Goal: Task Accomplishment & Management: Manage account settings

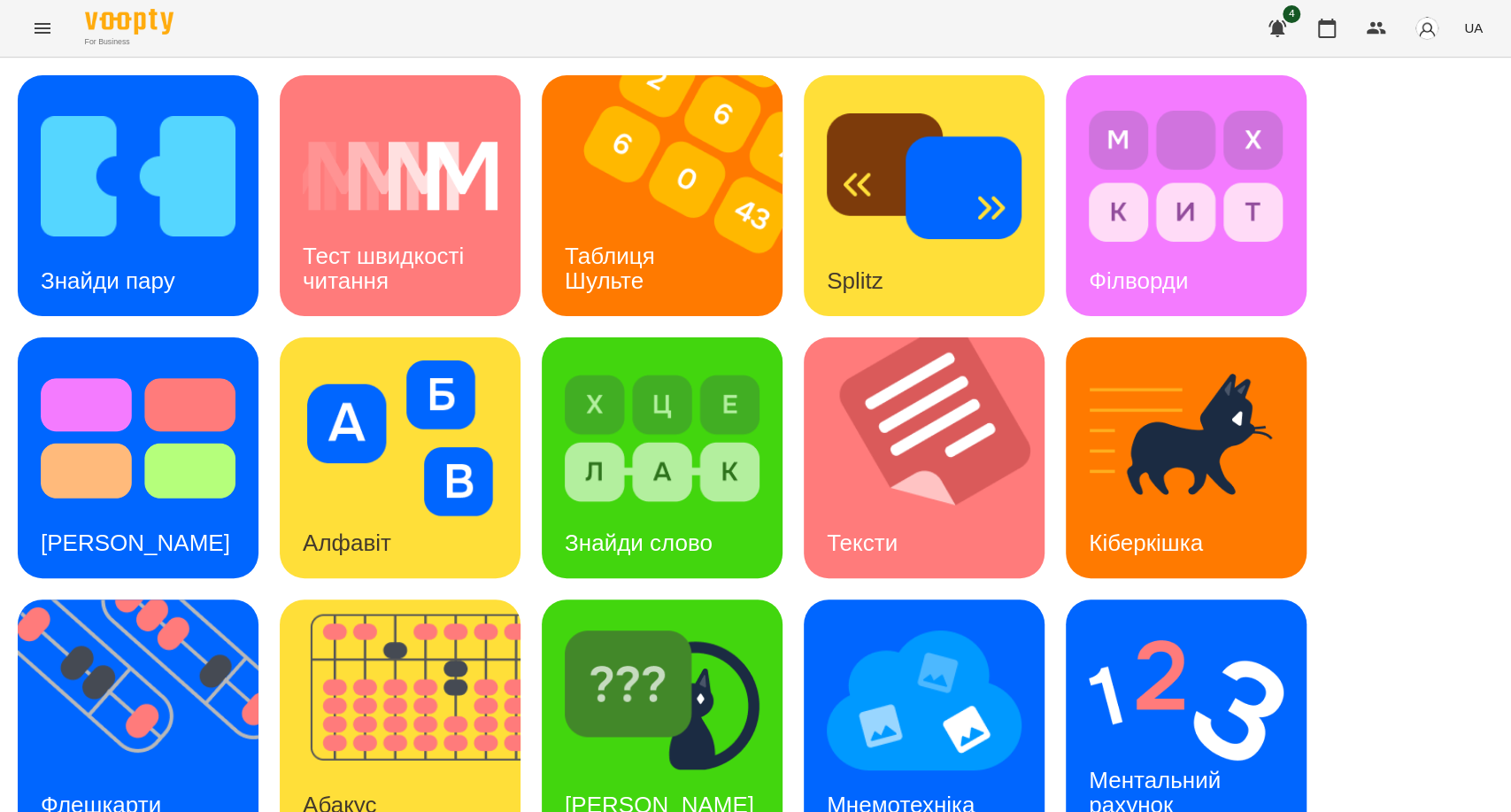
scroll to position [60, 0]
click at [945, 659] on img at bounding box center [924, 699] width 195 height 156
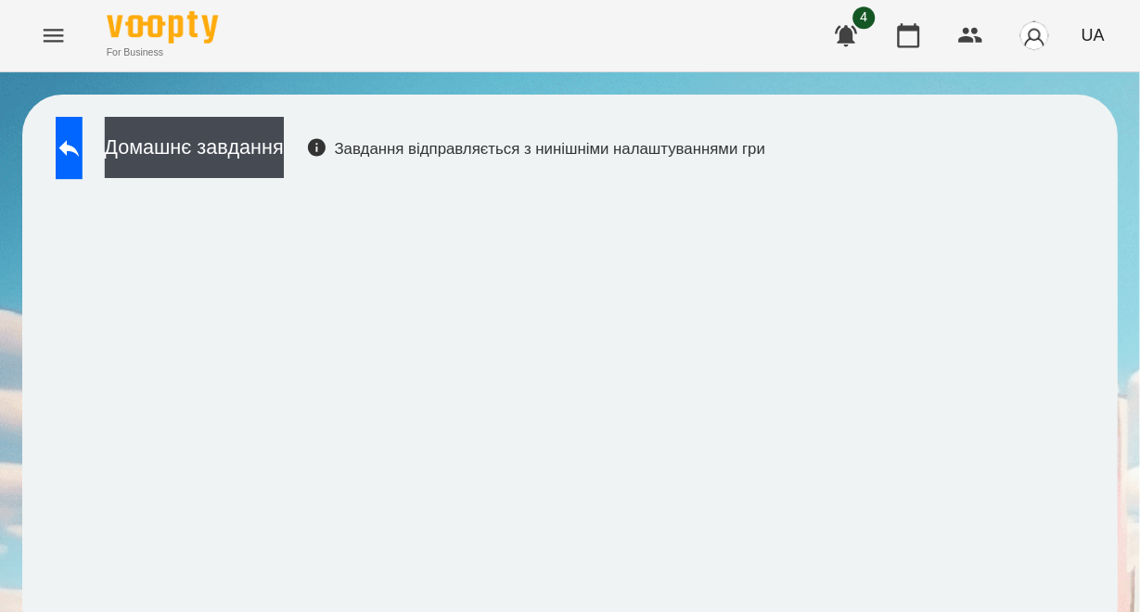
scroll to position [27, 0]
click at [69, 112] on icon at bounding box center [57, 123] width 22 height 22
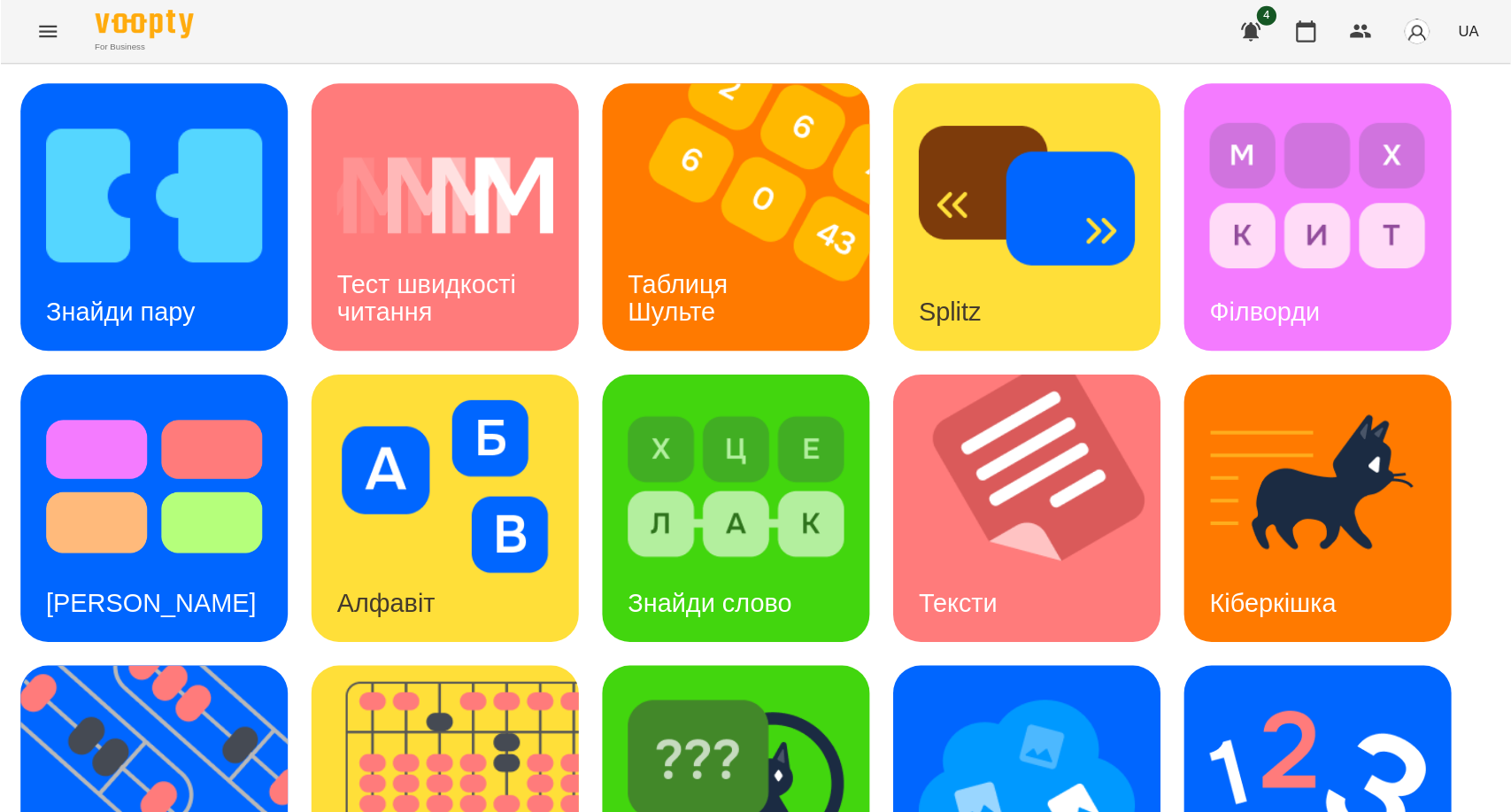
scroll to position [26, 0]
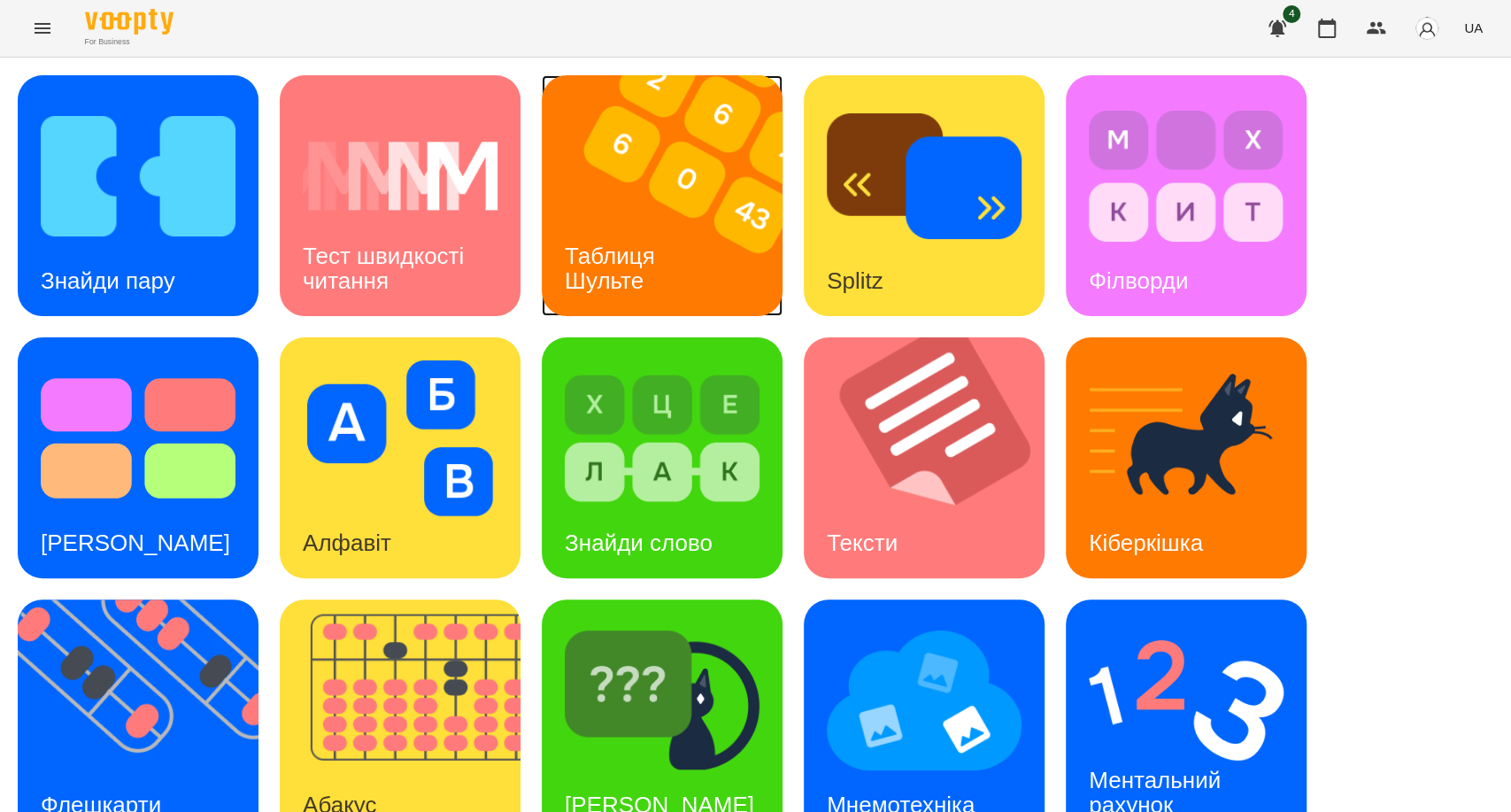
click at [651, 221] on div "Таблиця Шульте" at bounding box center [613, 268] width 142 height 94
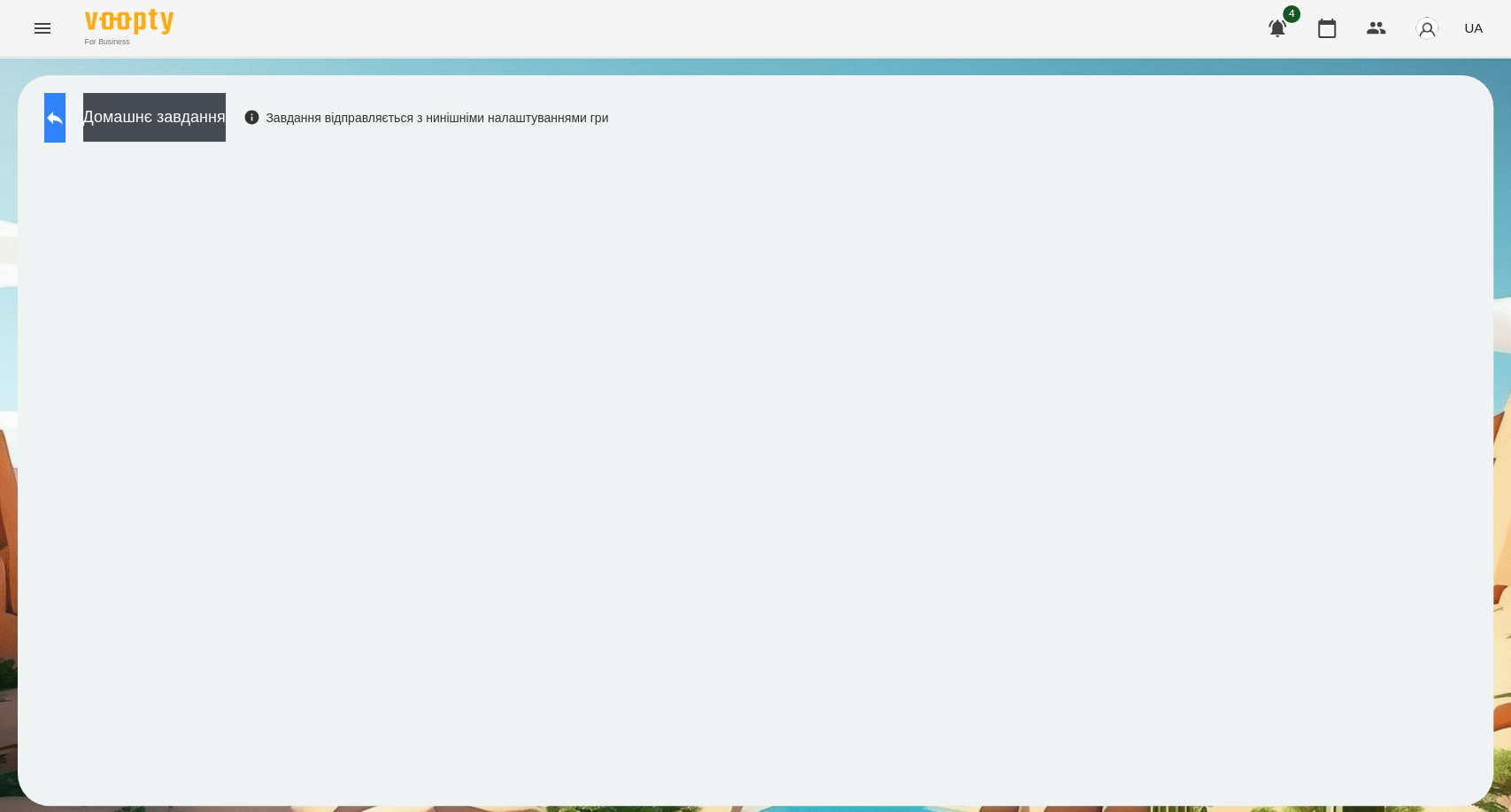
click at [64, 108] on icon at bounding box center [54, 117] width 21 height 21
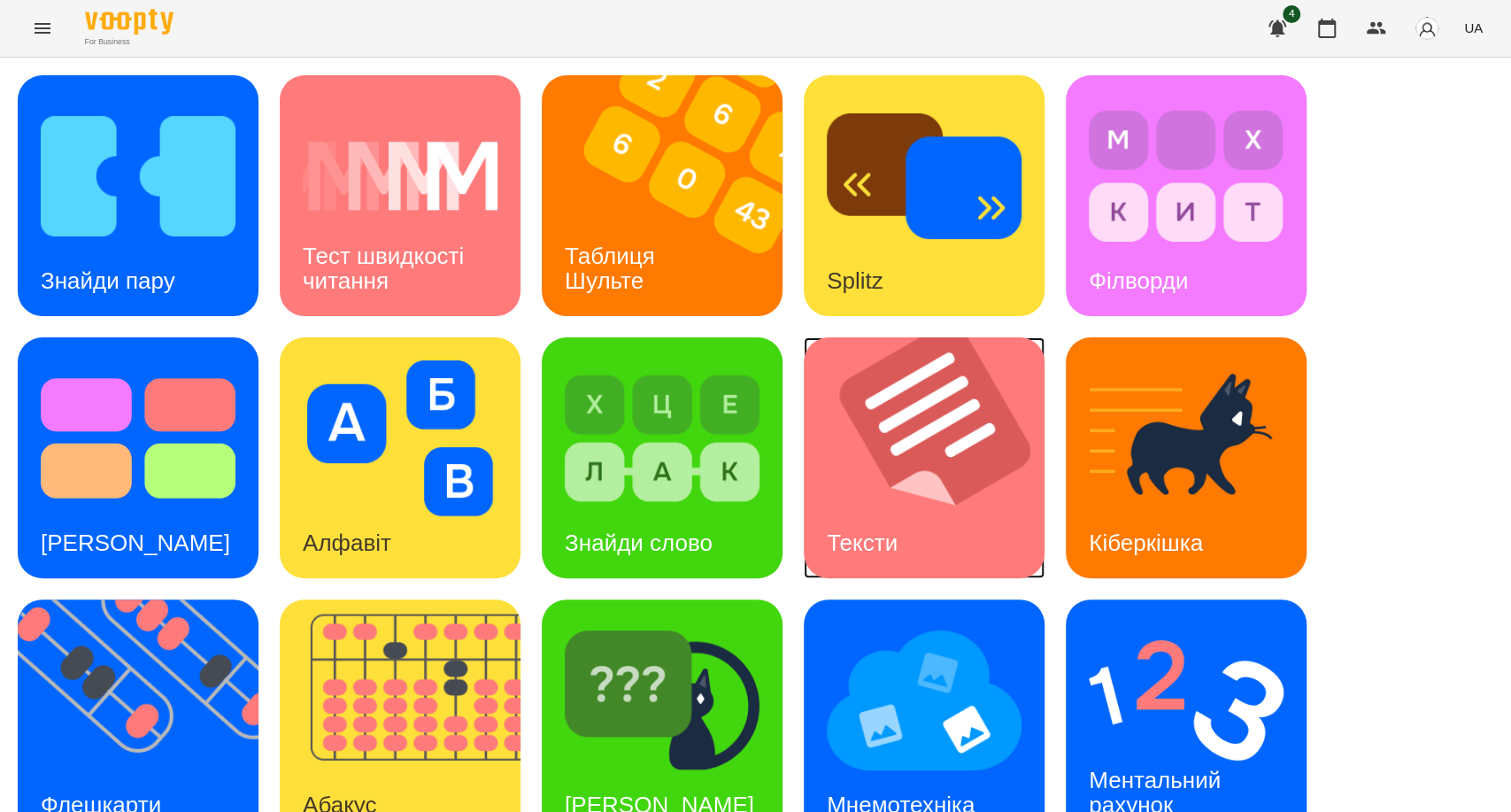
click at [892, 506] on div "Тексти" at bounding box center [924, 457] width 241 height 240
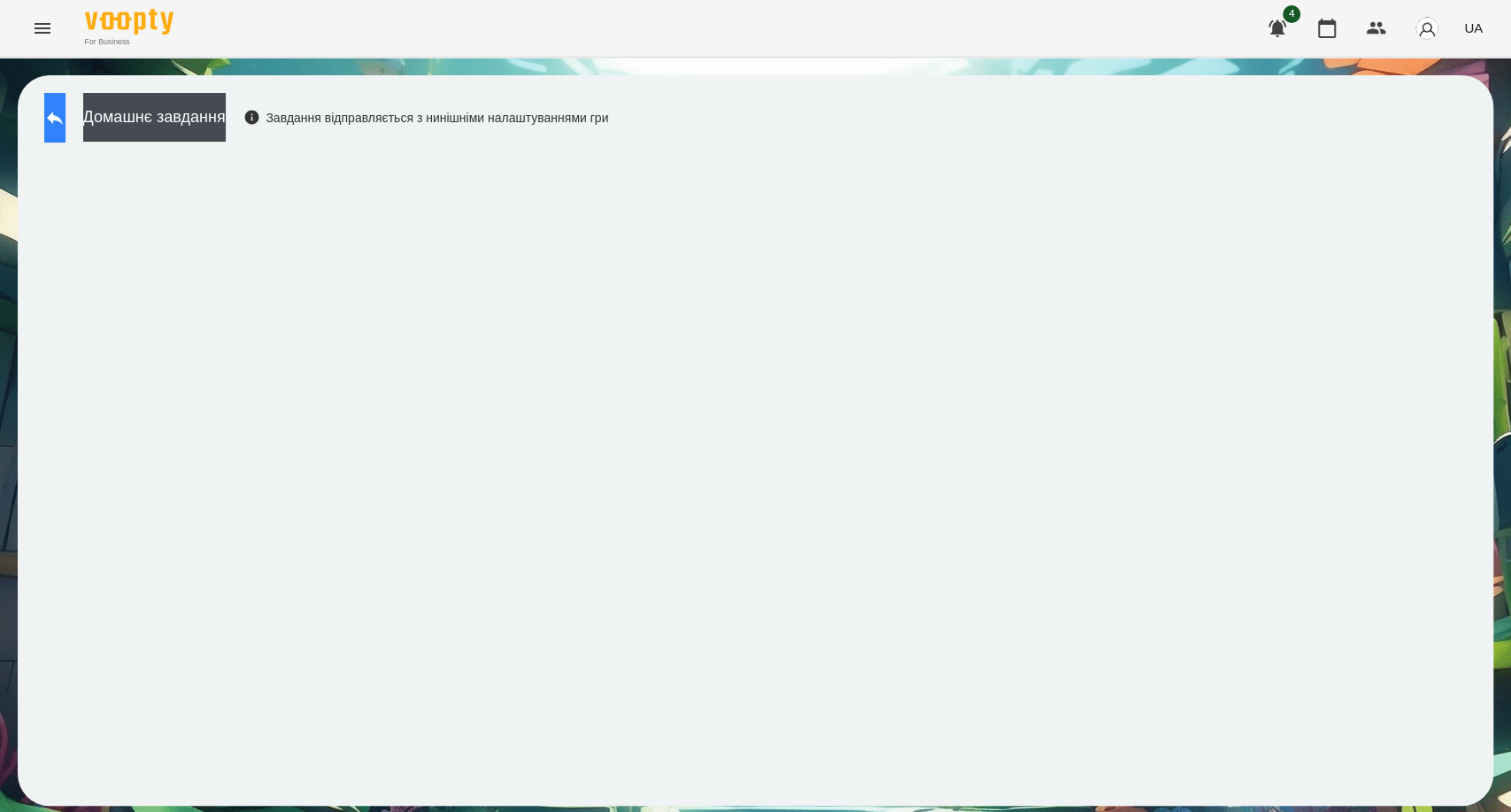
click at [66, 125] on button at bounding box center [54, 117] width 21 height 50
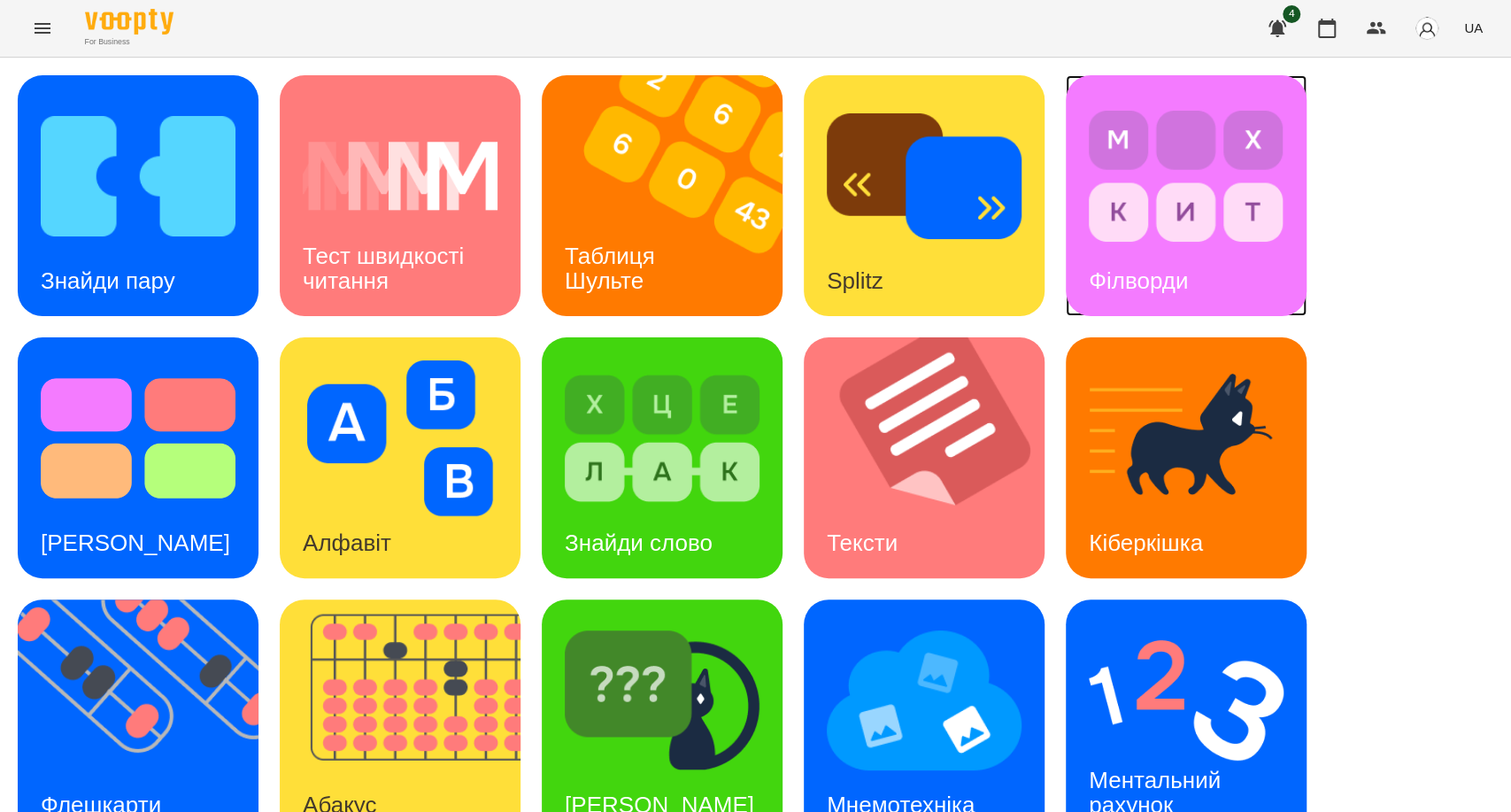
click at [1153, 223] on img at bounding box center [1186, 176] width 195 height 156
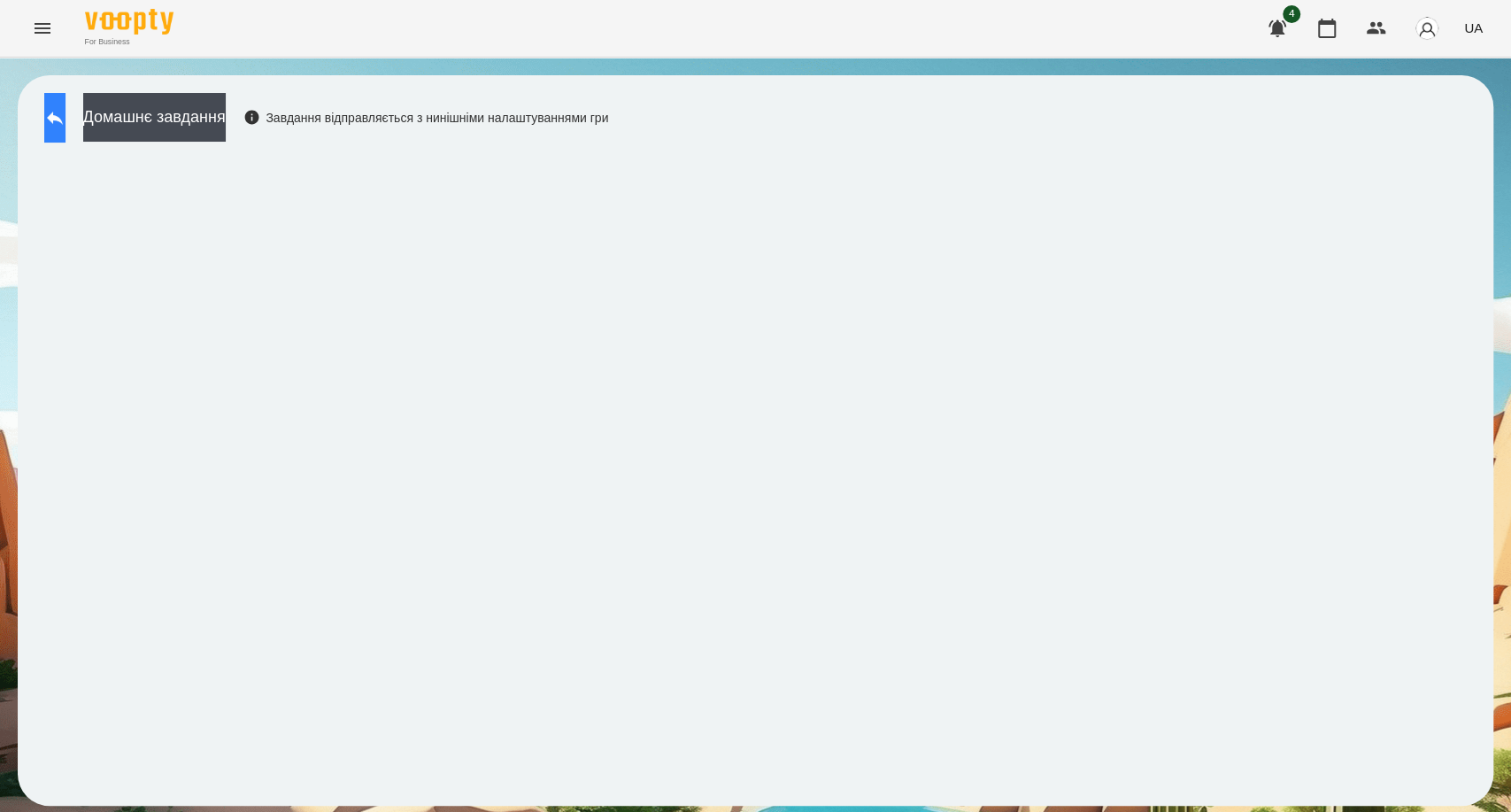
click at [66, 122] on icon at bounding box center [54, 117] width 21 height 21
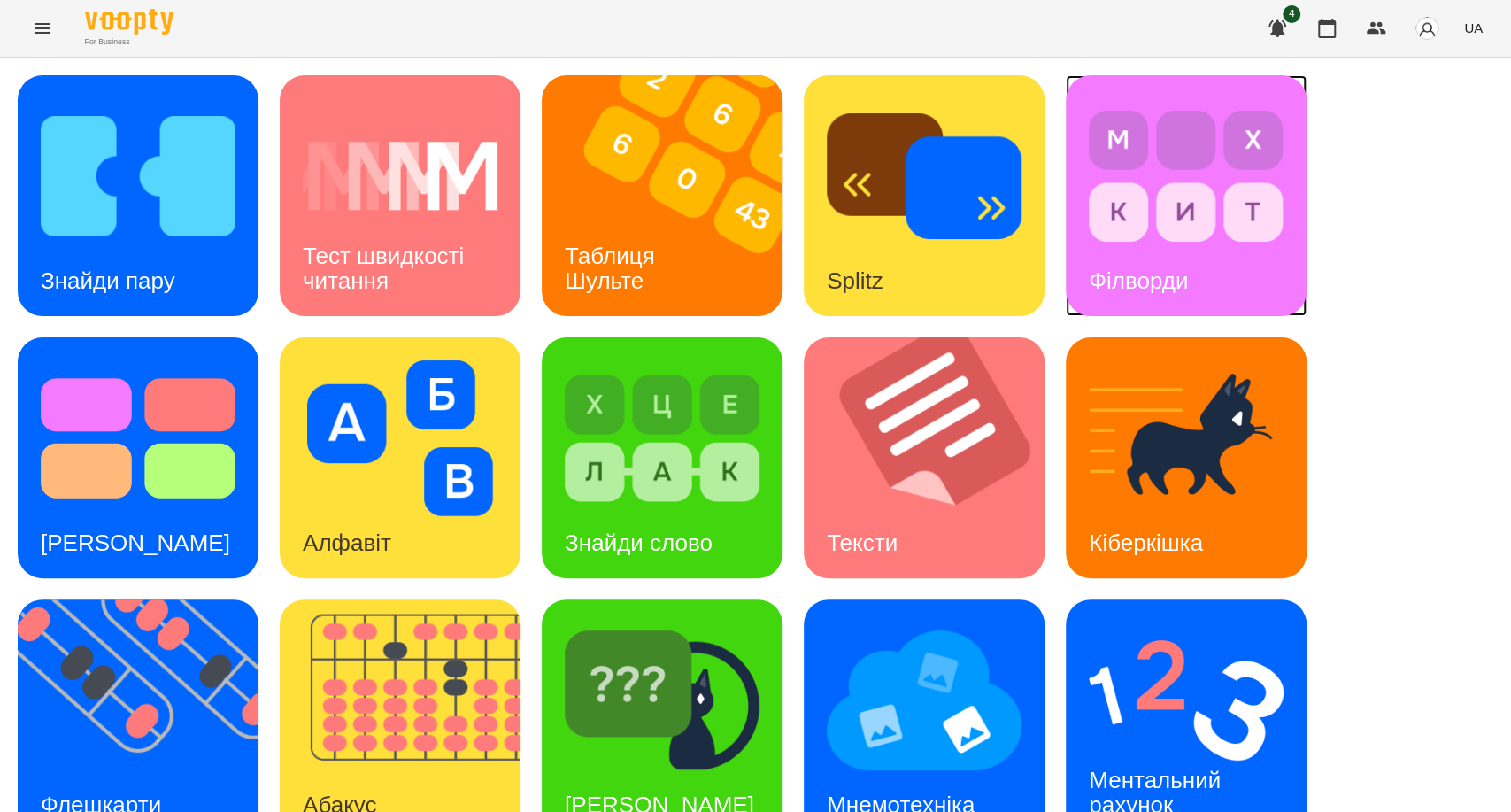
click at [1171, 235] on img at bounding box center [1186, 176] width 195 height 156
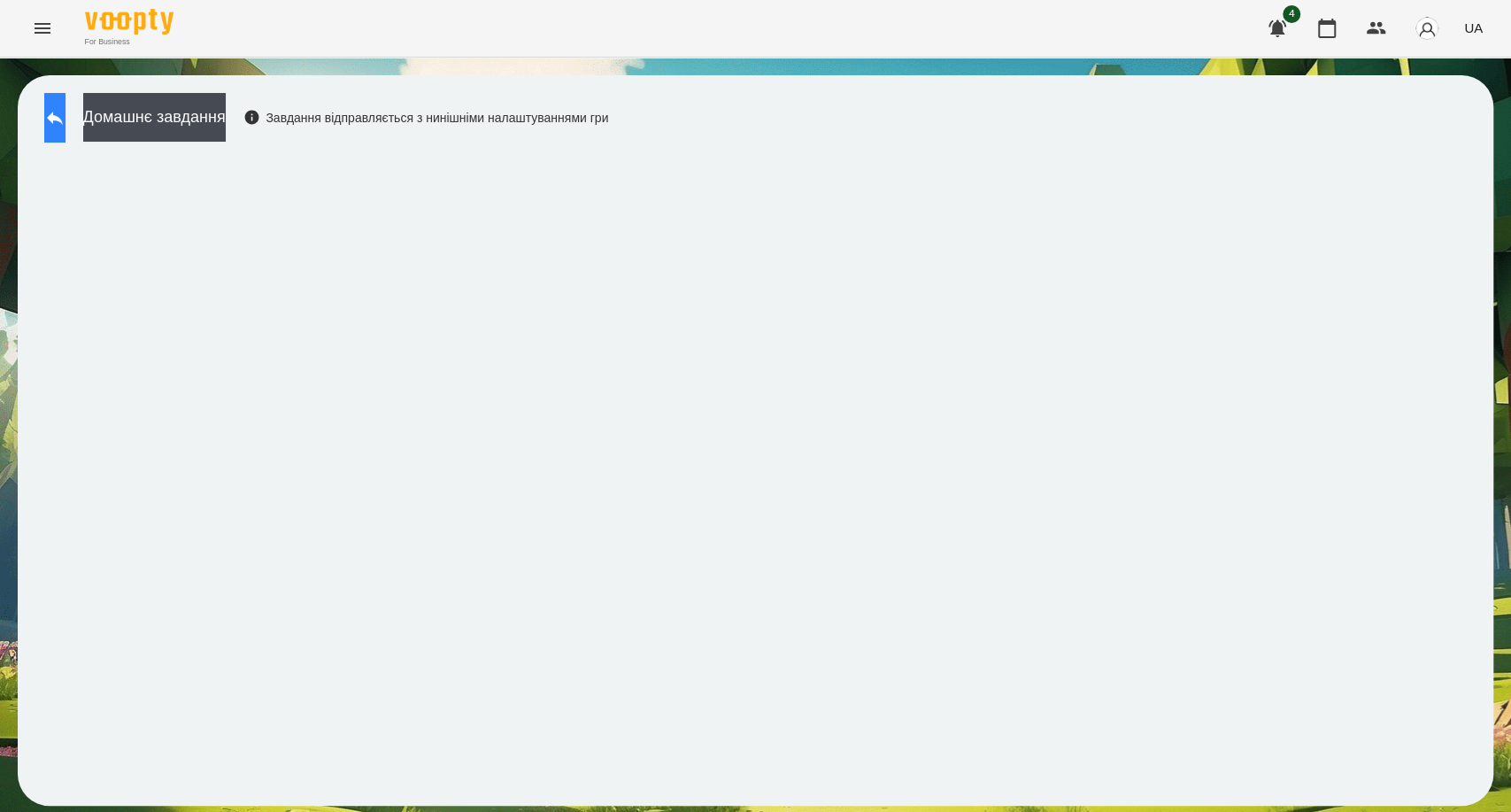
click at [63, 116] on icon at bounding box center [54, 118] width 16 height 13
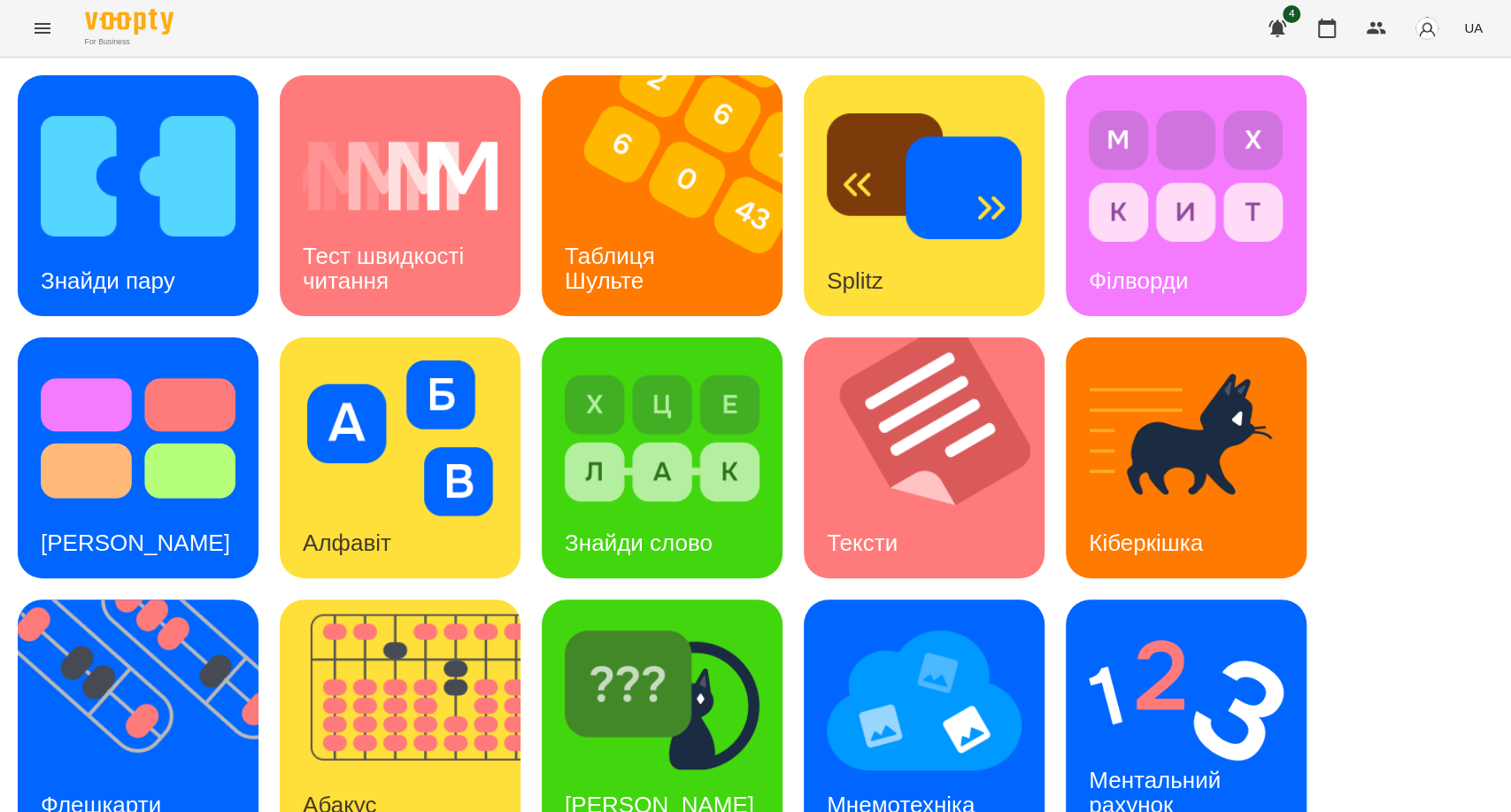
scroll to position [173, 0]
click at [673, 770] on div "[PERSON_NAME]" at bounding box center [660, 804] width 236 height 70
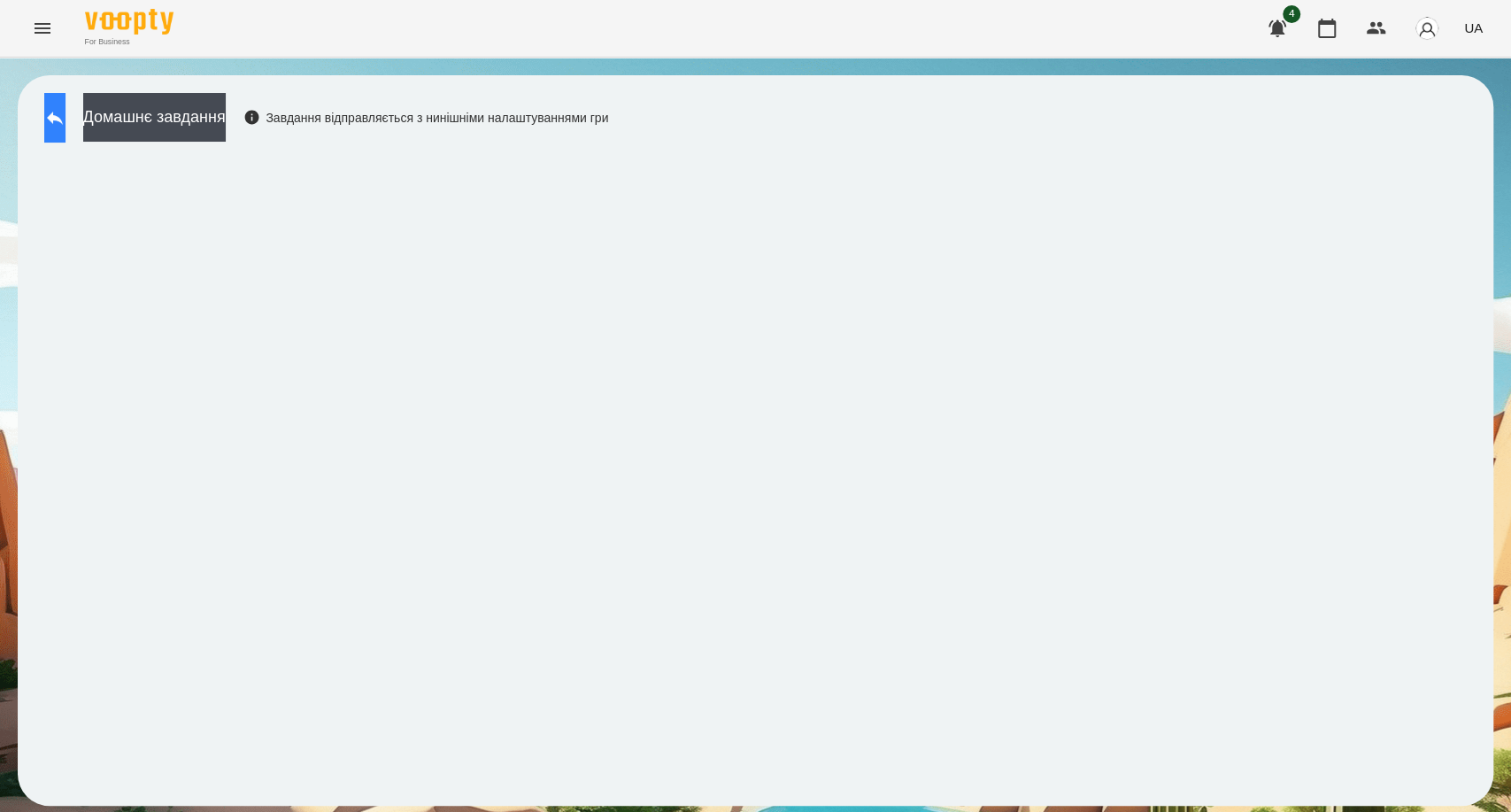
click at [66, 122] on button at bounding box center [54, 117] width 21 height 50
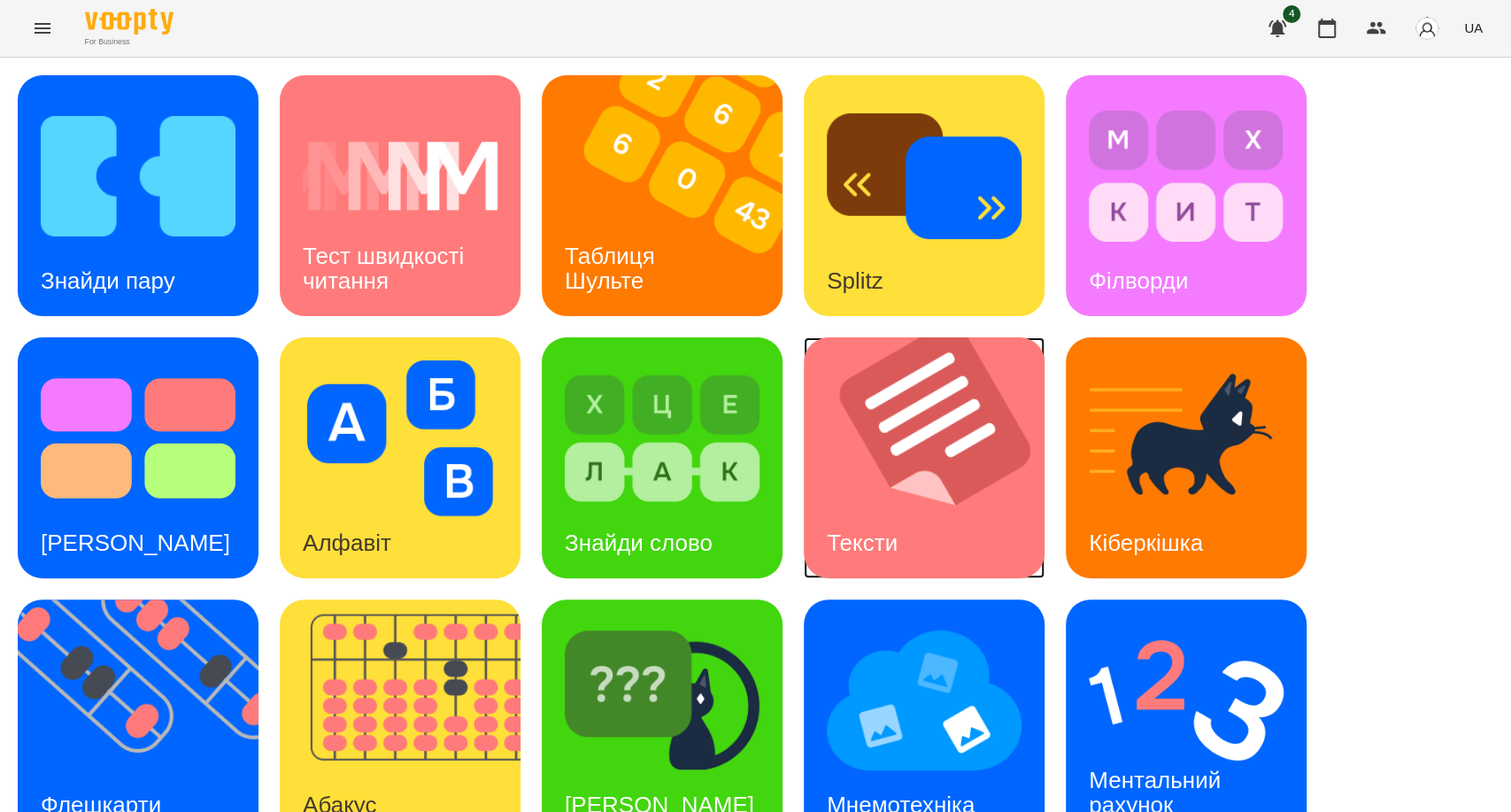
click at [843, 540] on h3 "Тексти" at bounding box center [862, 543] width 71 height 27
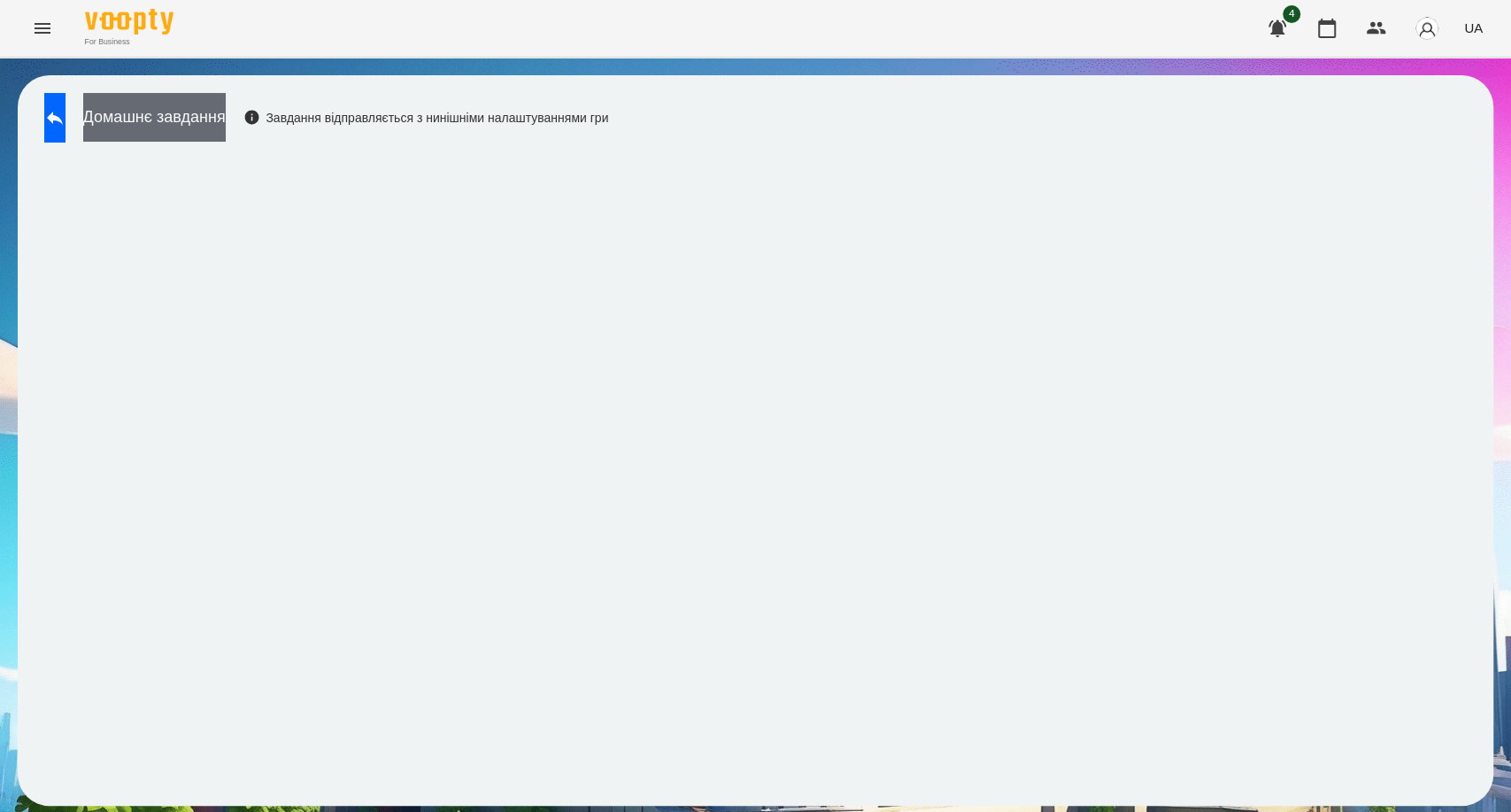
click at [207, 108] on button "Домашнє завдання" at bounding box center [154, 116] width 142 height 49
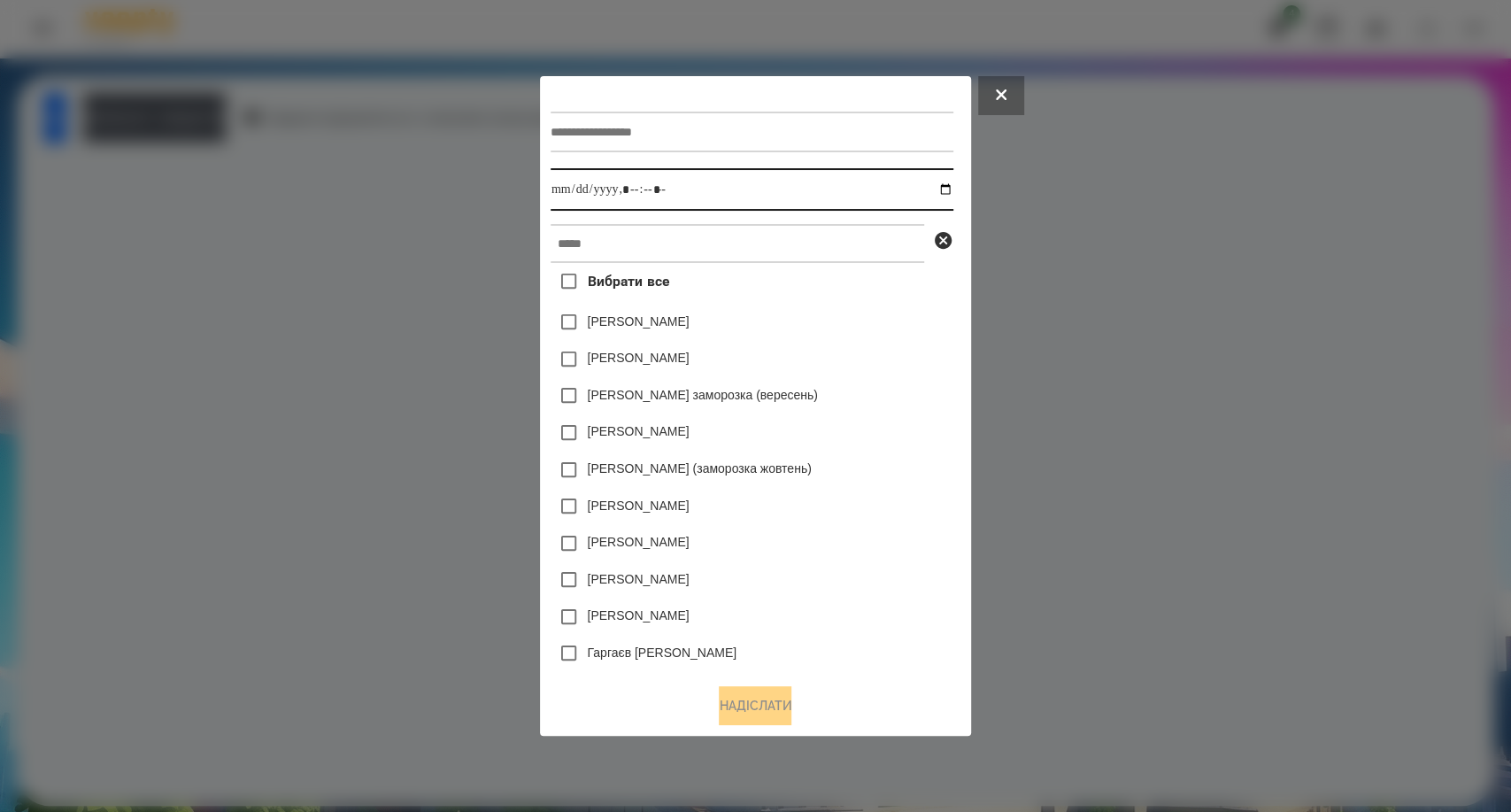
click at [691, 200] on input "datetime-local" at bounding box center [752, 189] width 403 height 43
click at [954, 194] on input "datetime-local" at bounding box center [752, 189] width 403 height 43
type input "**********"
click at [853, 342] on div "Вибрати все [PERSON_NAME] [PERSON_NAME] [PERSON_NAME] заморозка (вересень) [PER…" at bounding box center [752, 466] width 403 height 406
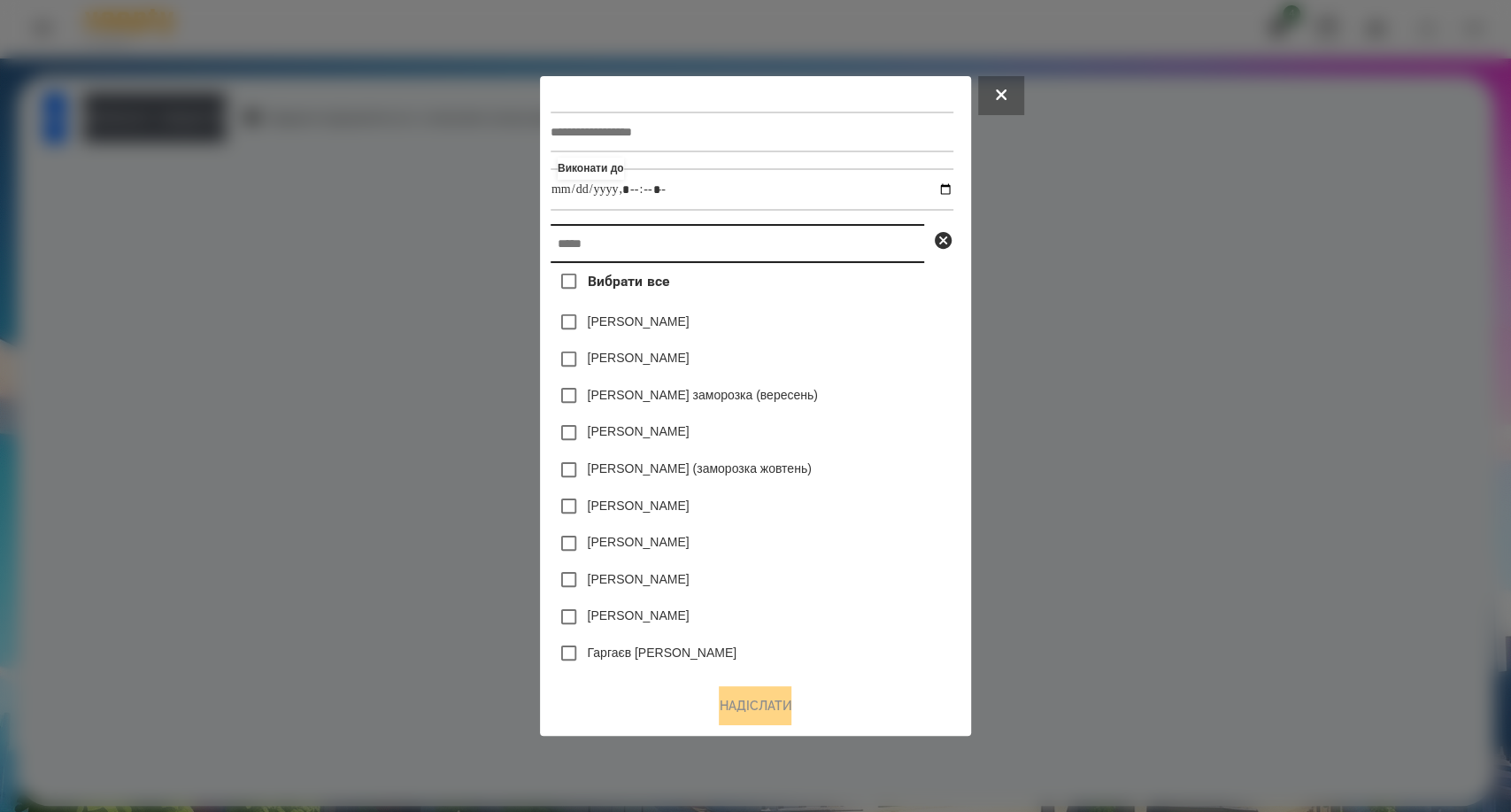
click at [603, 260] on input "text" at bounding box center [737, 243] width 373 height 39
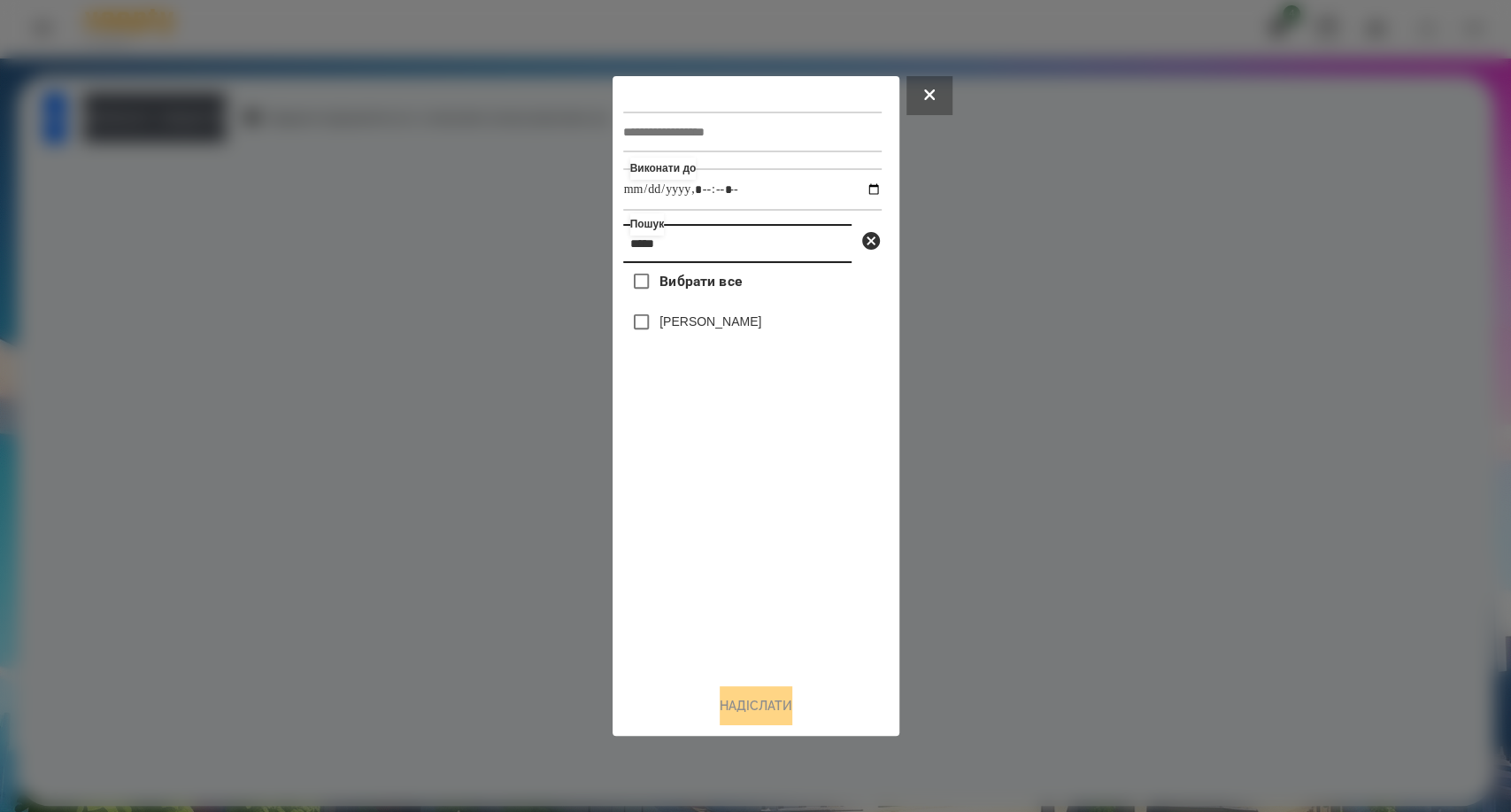
type input "*****"
click at [729, 706] on button "Надіслати" at bounding box center [756, 705] width 73 height 39
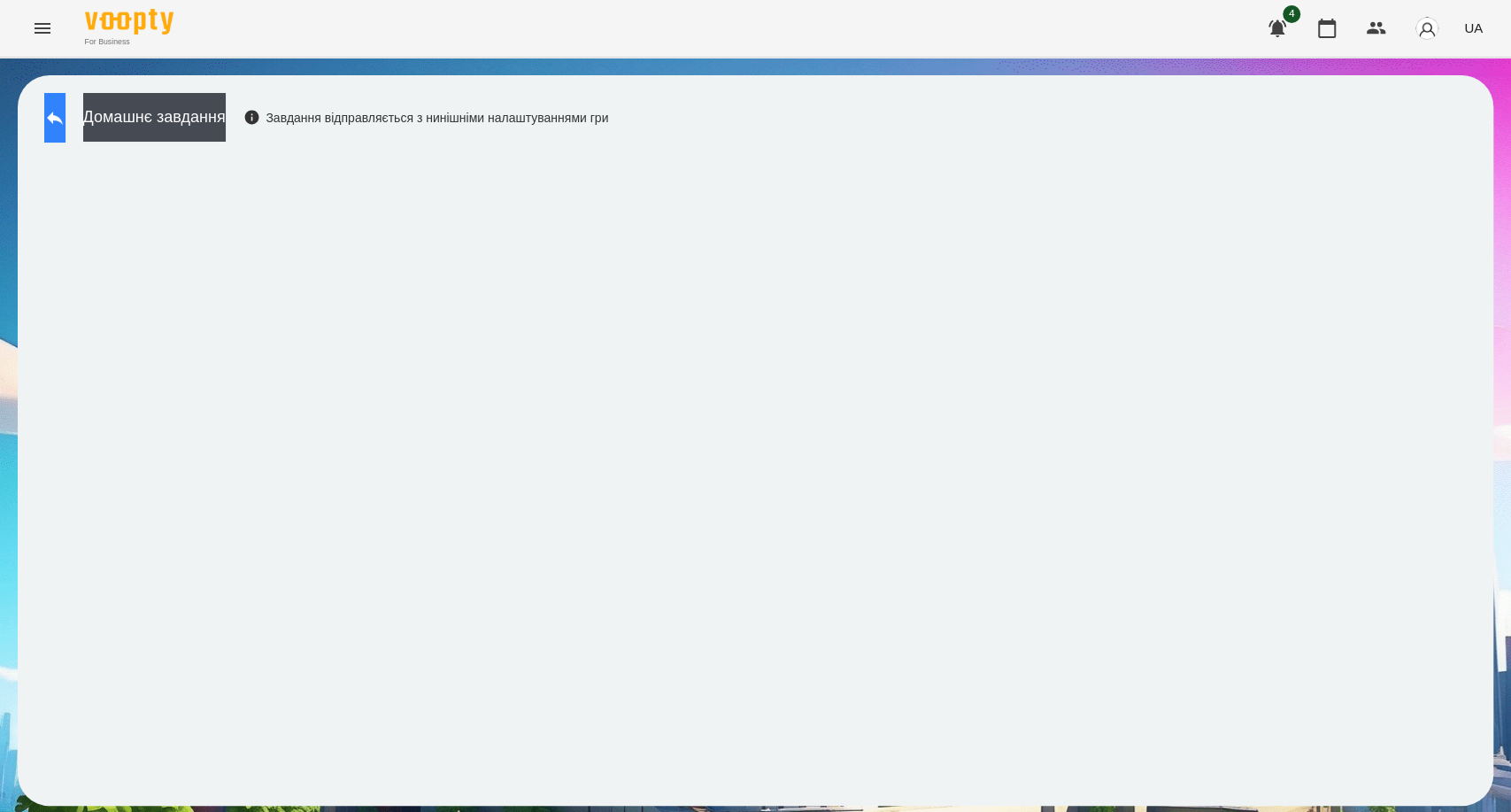
click at [66, 124] on icon at bounding box center [54, 117] width 21 height 21
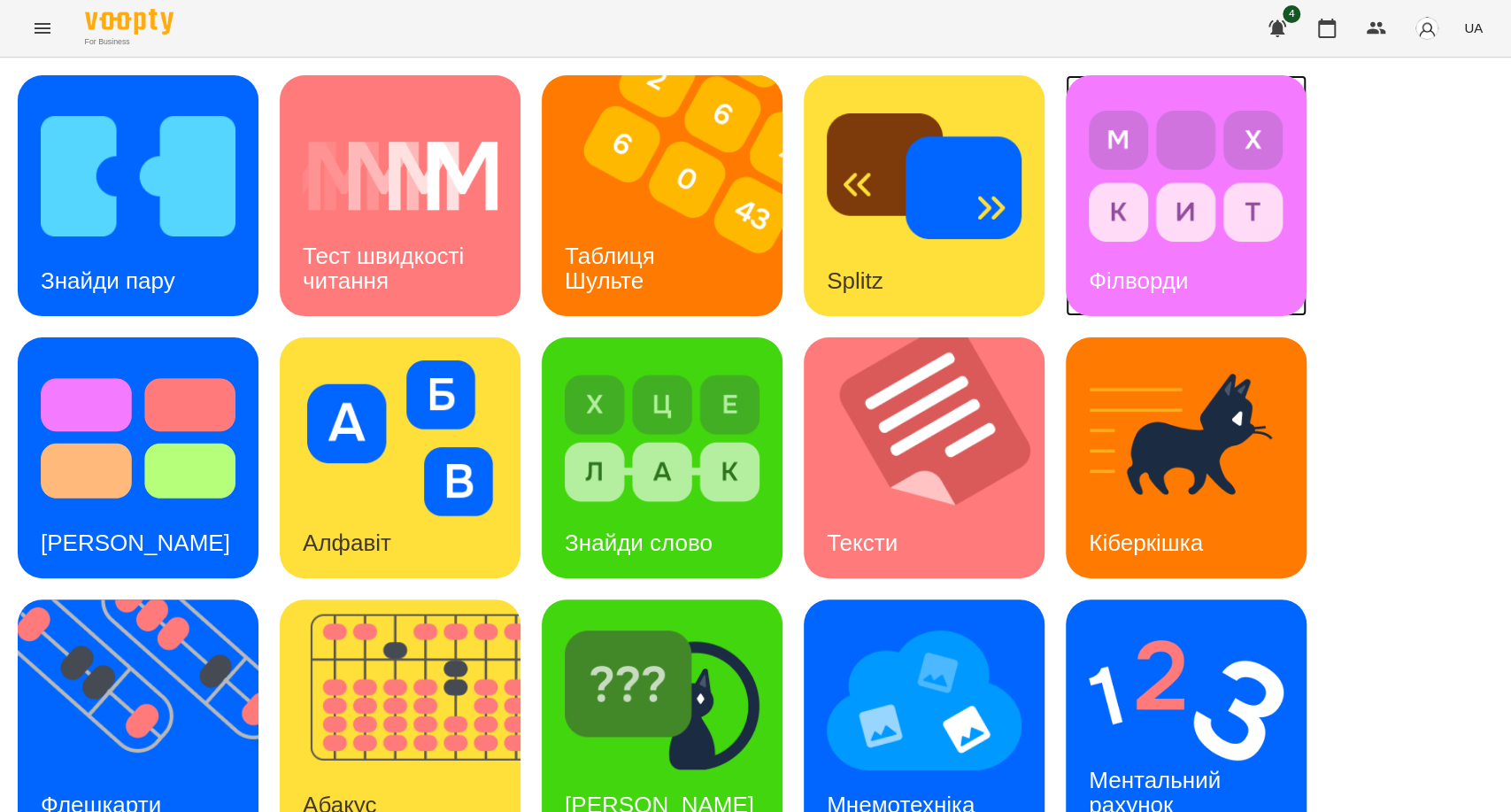
click at [1136, 240] on img at bounding box center [1186, 176] width 195 height 156
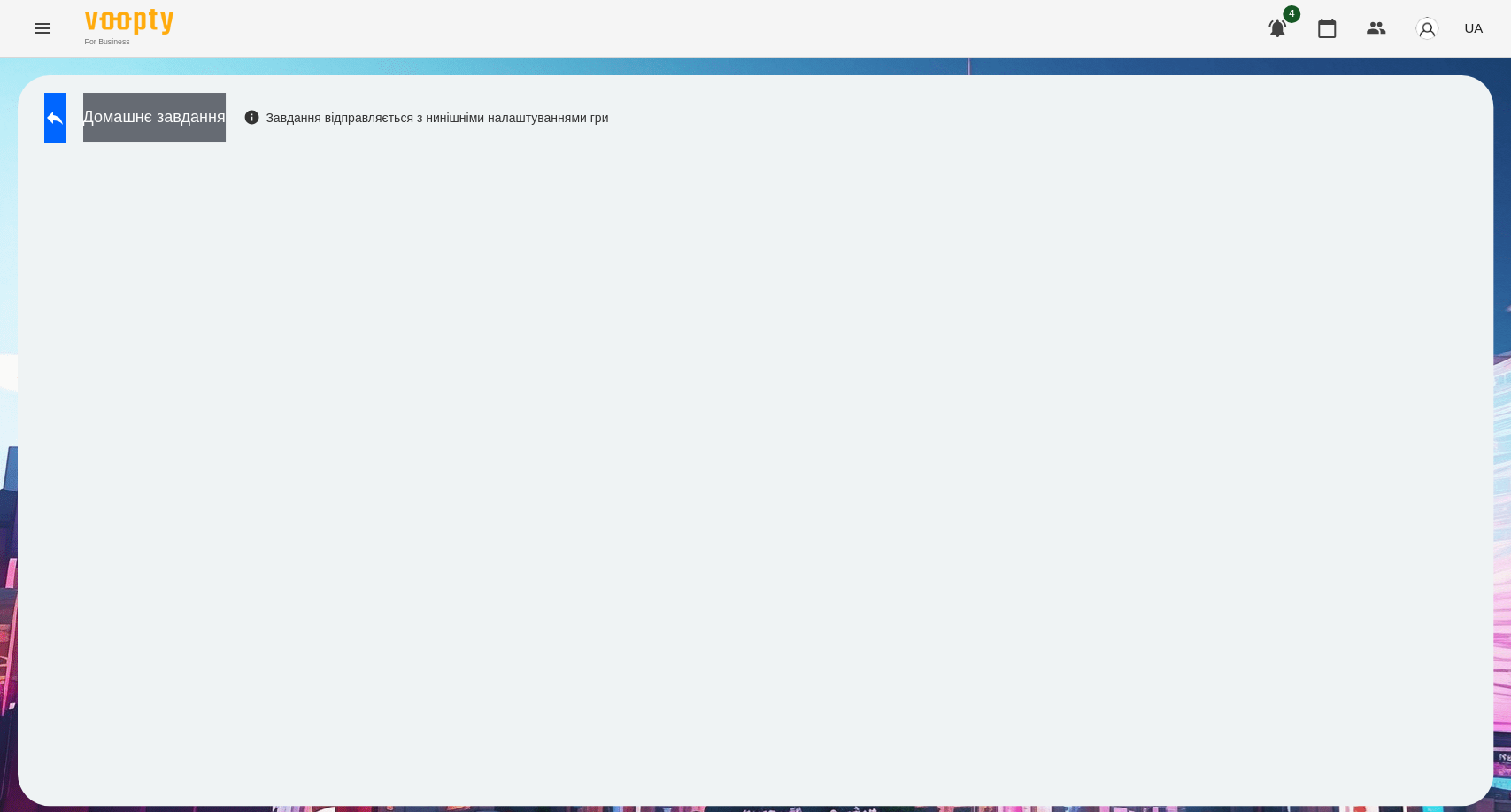
click at [197, 128] on button "Домашнє завдання" at bounding box center [154, 116] width 142 height 49
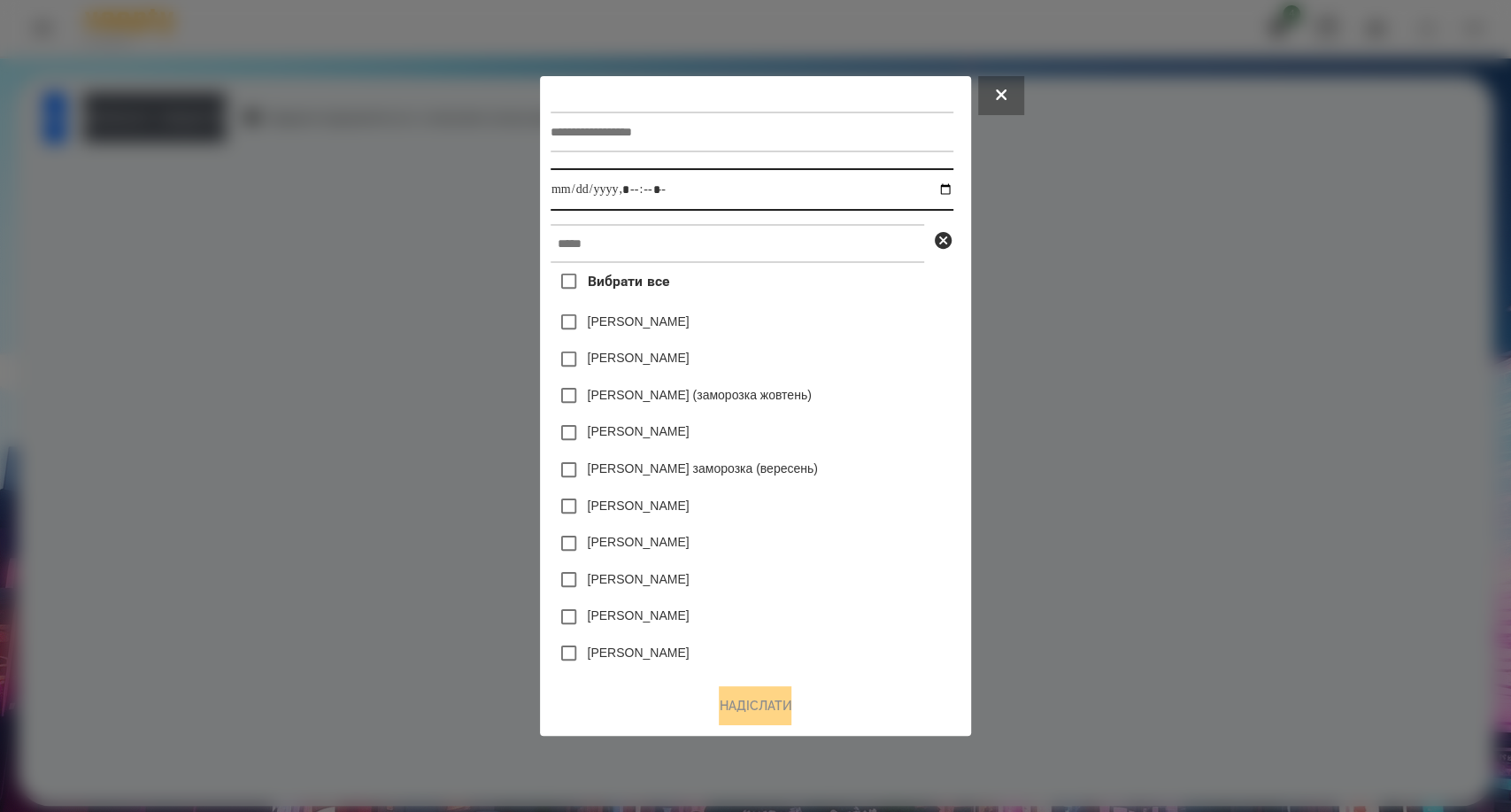
click at [654, 187] on input "datetime-local" at bounding box center [752, 189] width 403 height 43
click at [952, 190] on input "datetime-local" at bounding box center [752, 189] width 403 height 43
type input "**********"
click at [758, 634] on div "[PERSON_NAME]" at bounding box center [752, 616] width 403 height 37
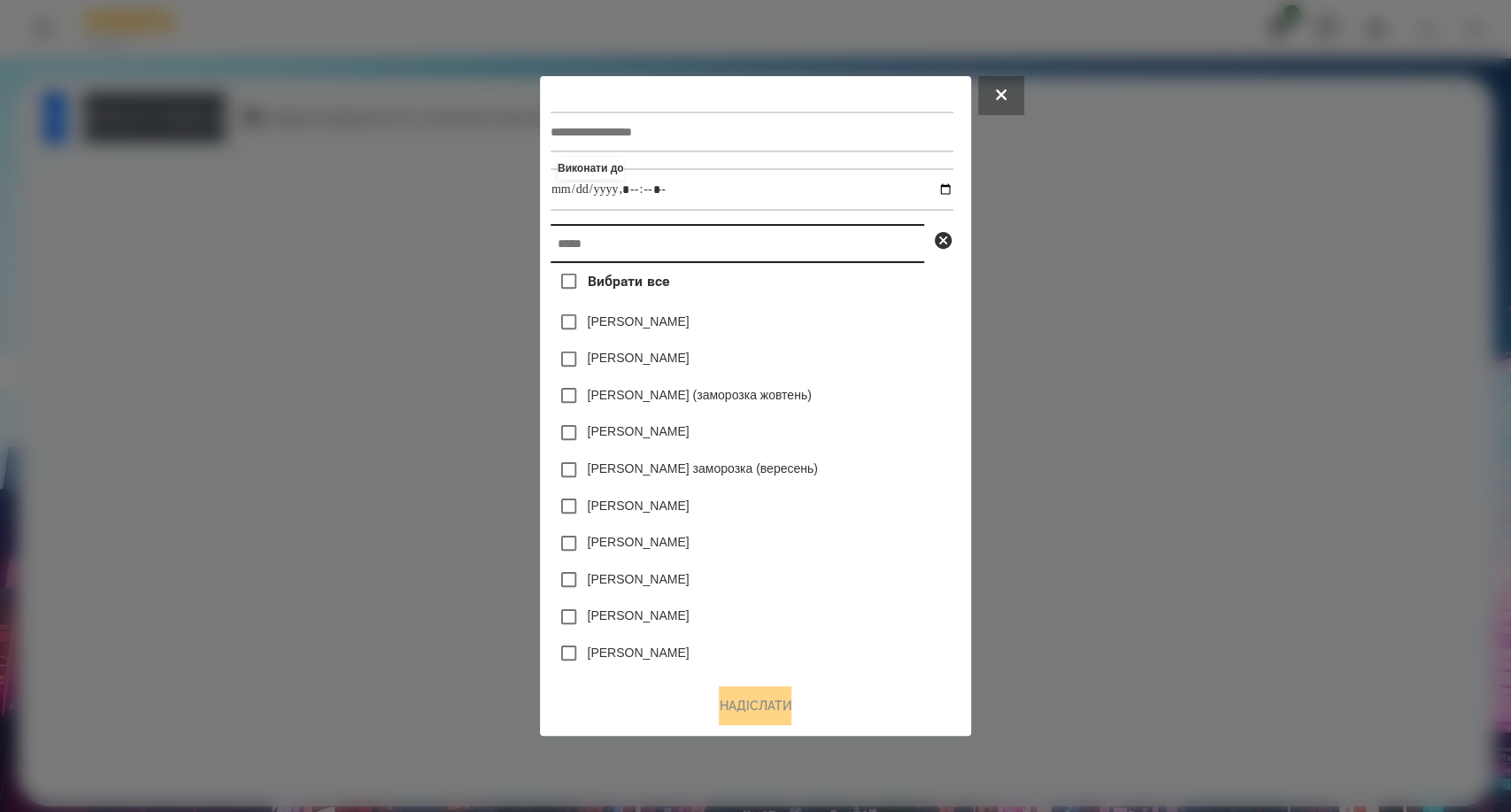
click at [594, 239] on input "text" at bounding box center [737, 243] width 373 height 39
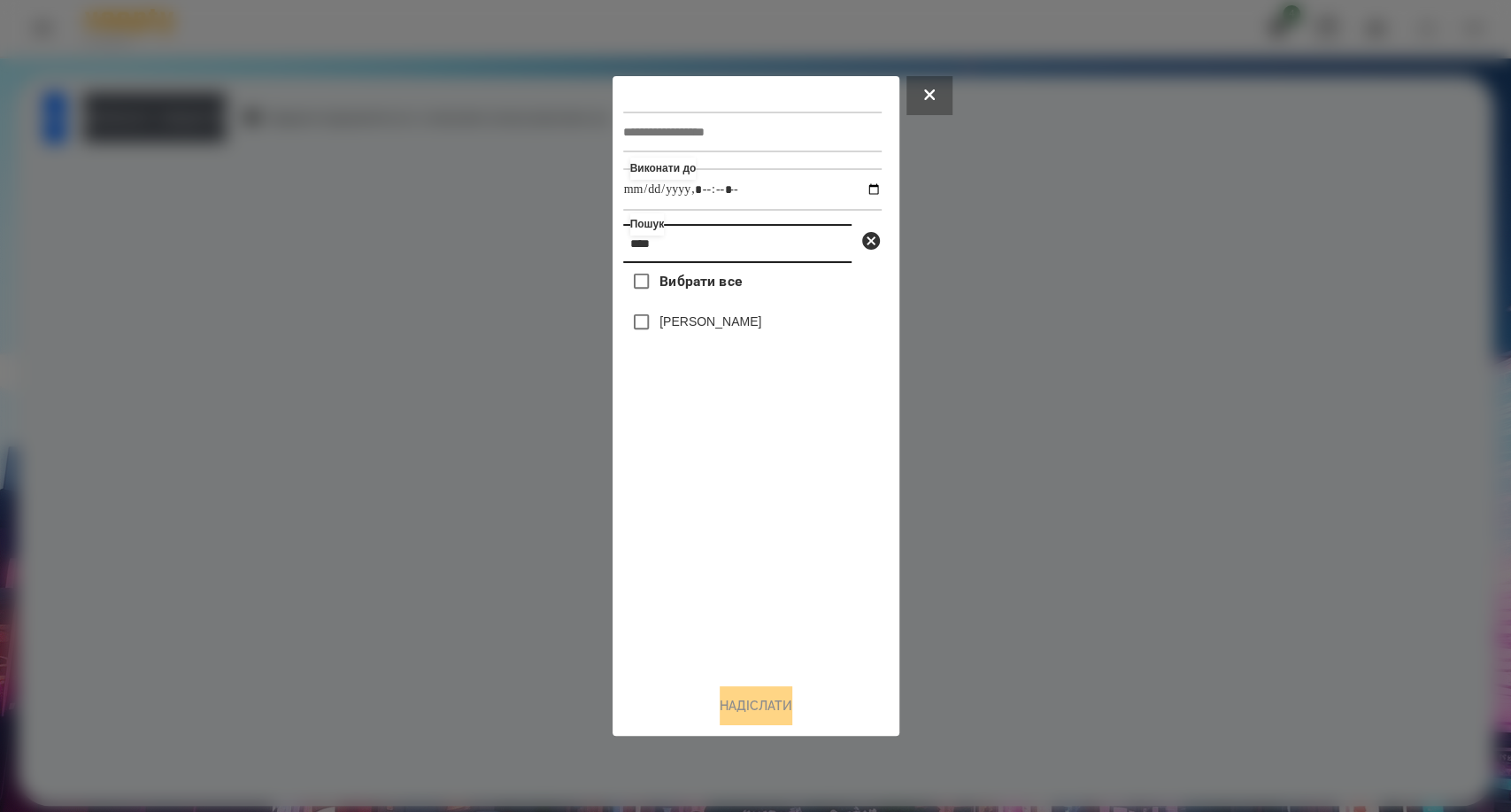
type input "****"
click at [747, 711] on button "Надіслати" at bounding box center [756, 705] width 73 height 39
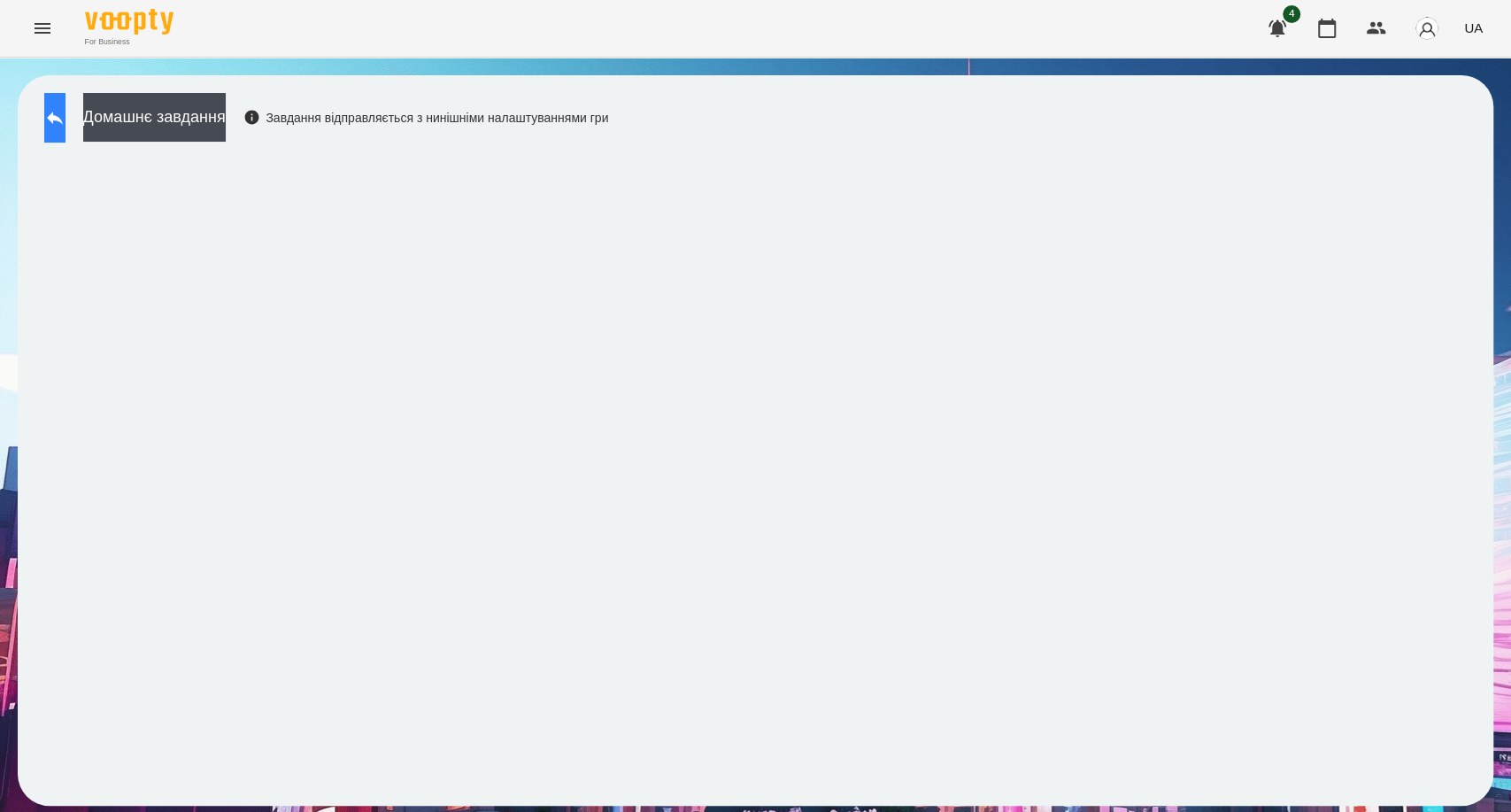
click at [66, 117] on icon at bounding box center [54, 117] width 21 height 21
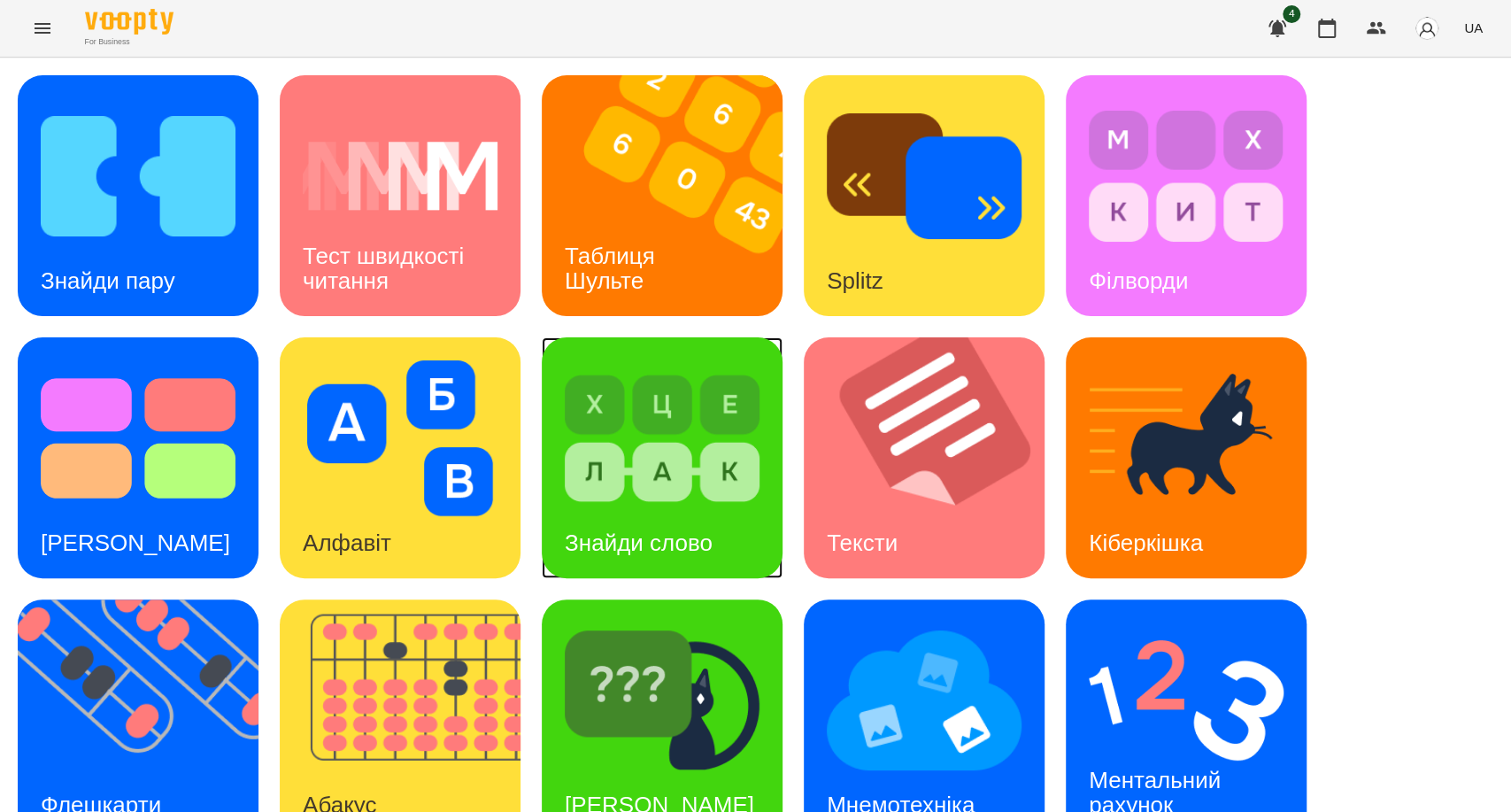
click at [625, 517] on div "Знайди слово" at bounding box center [639, 542] width 194 height 70
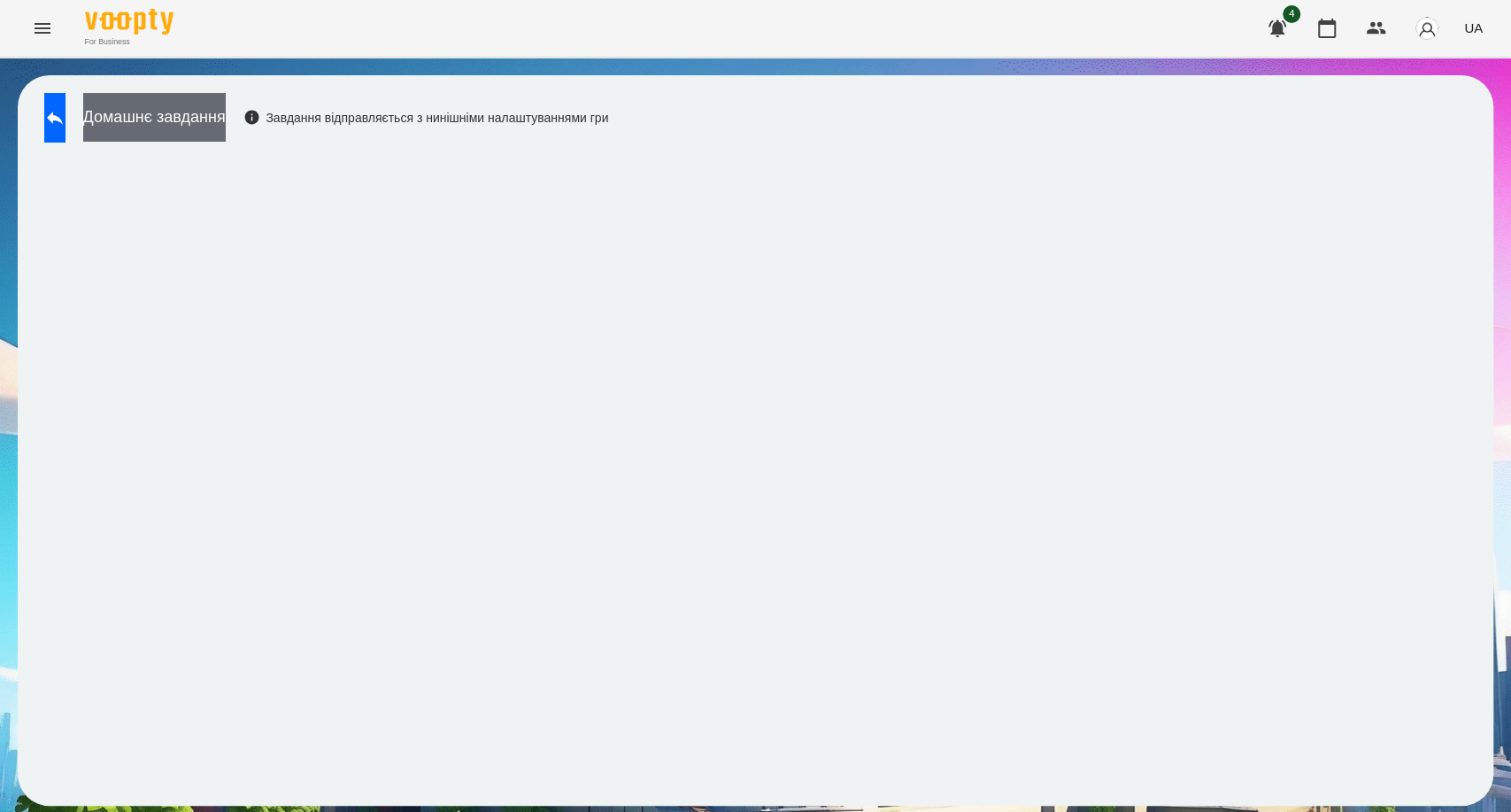
click at [178, 116] on button "Домашнє завдання" at bounding box center [154, 116] width 142 height 49
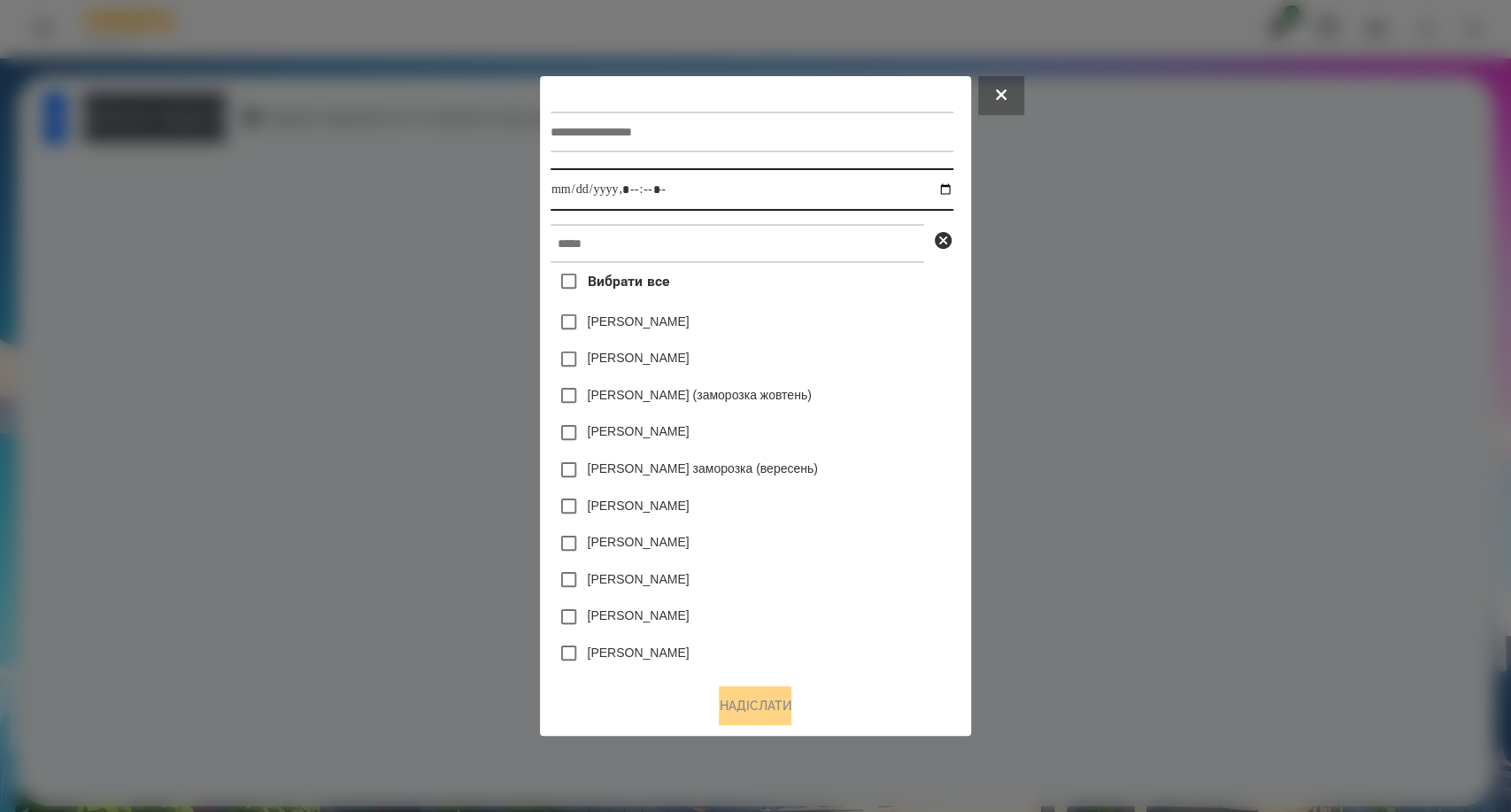
click at [677, 197] on input "datetime-local" at bounding box center [752, 189] width 403 height 43
click at [944, 190] on input "datetime-local" at bounding box center [752, 189] width 403 height 43
type input "**********"
click at [829, 582] on div "[PERSON_NAME]" at bounding box center [752, 579] width 403 height 37
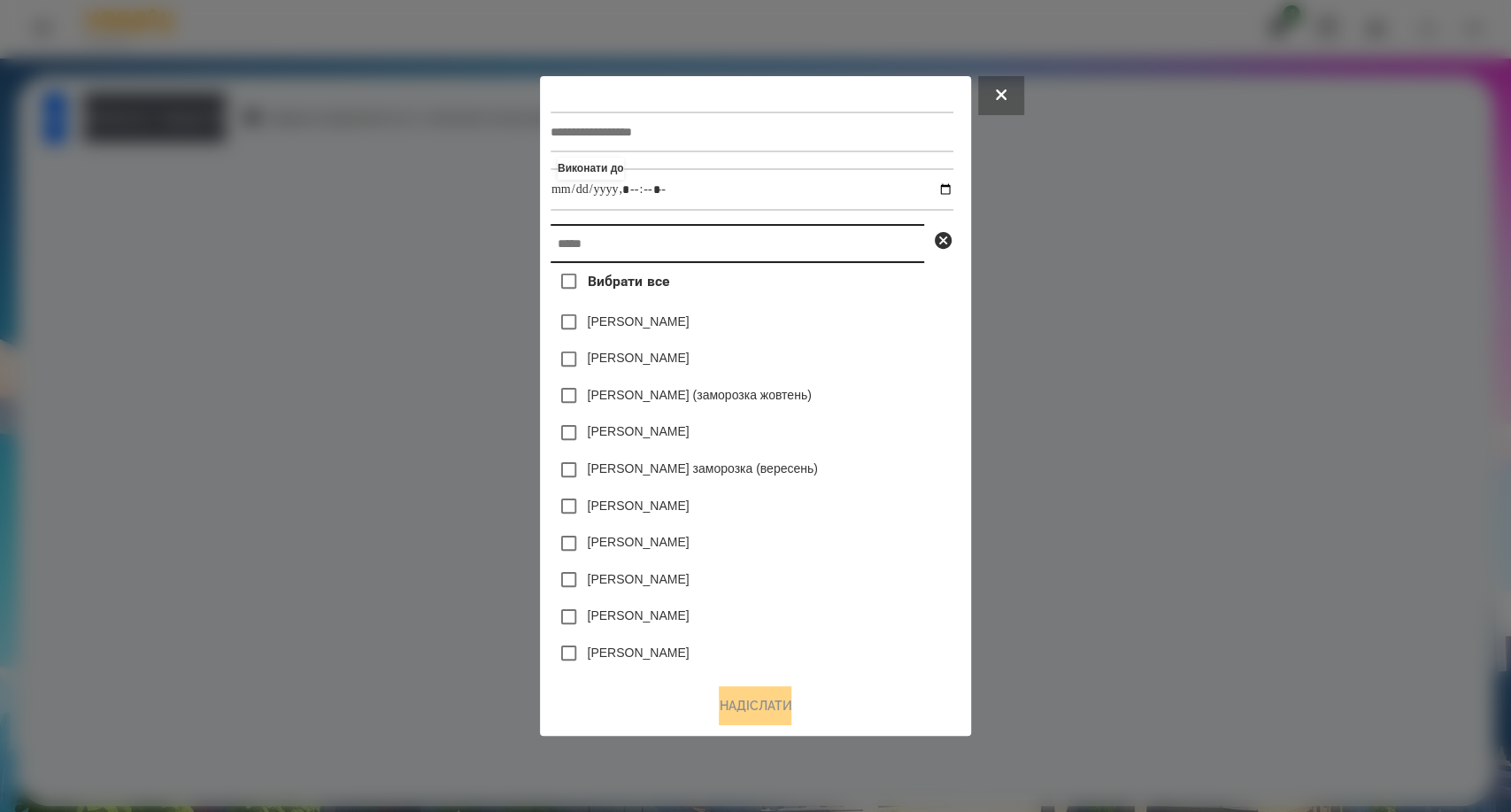
click at [594, 242] on input "text" at bounding box center [737, 243] width 373 height 39
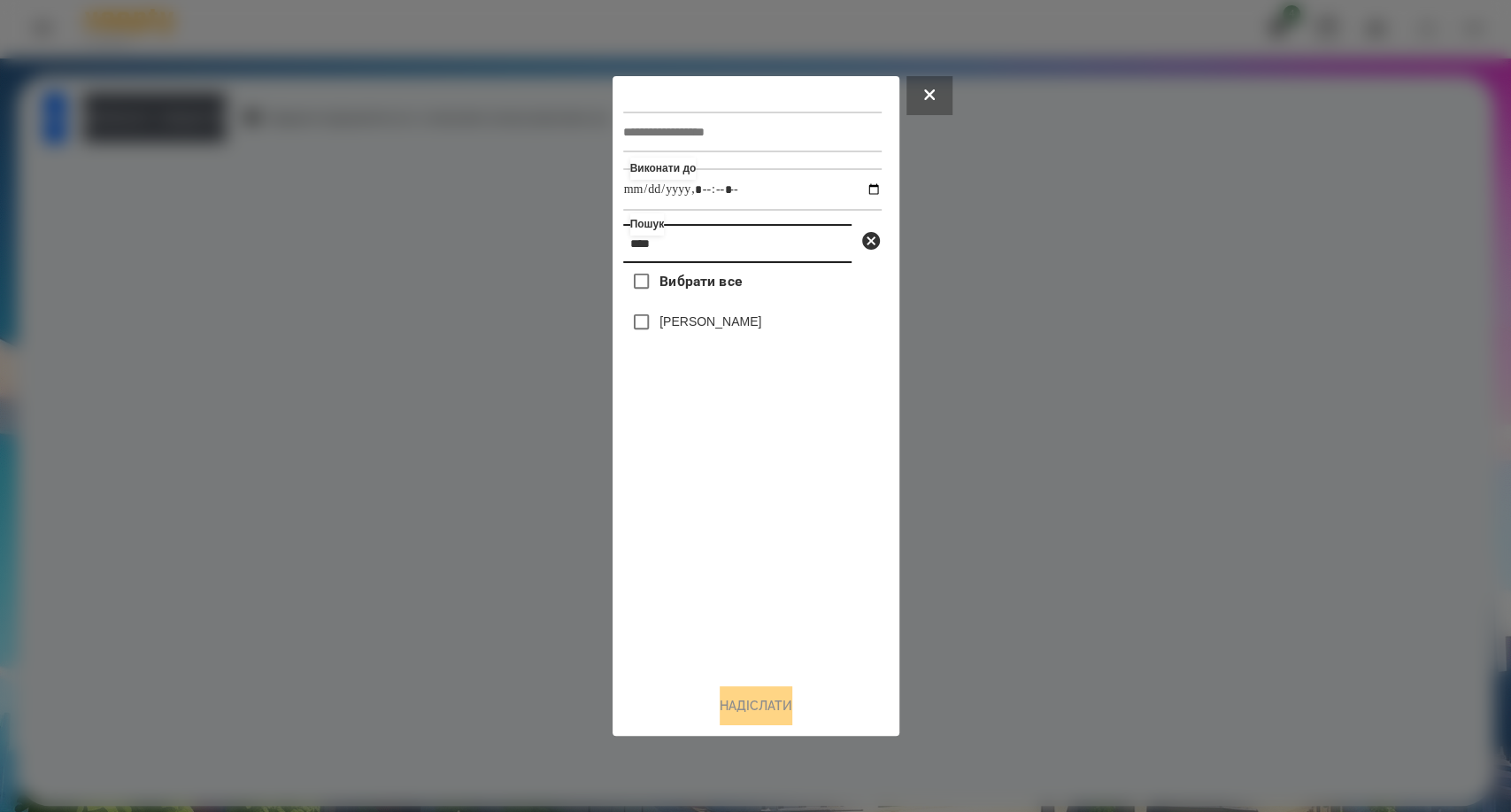
type input "****"
click at [739, 714] on button "Надіслати" at bounding box center [756, 705] width 73 height 39
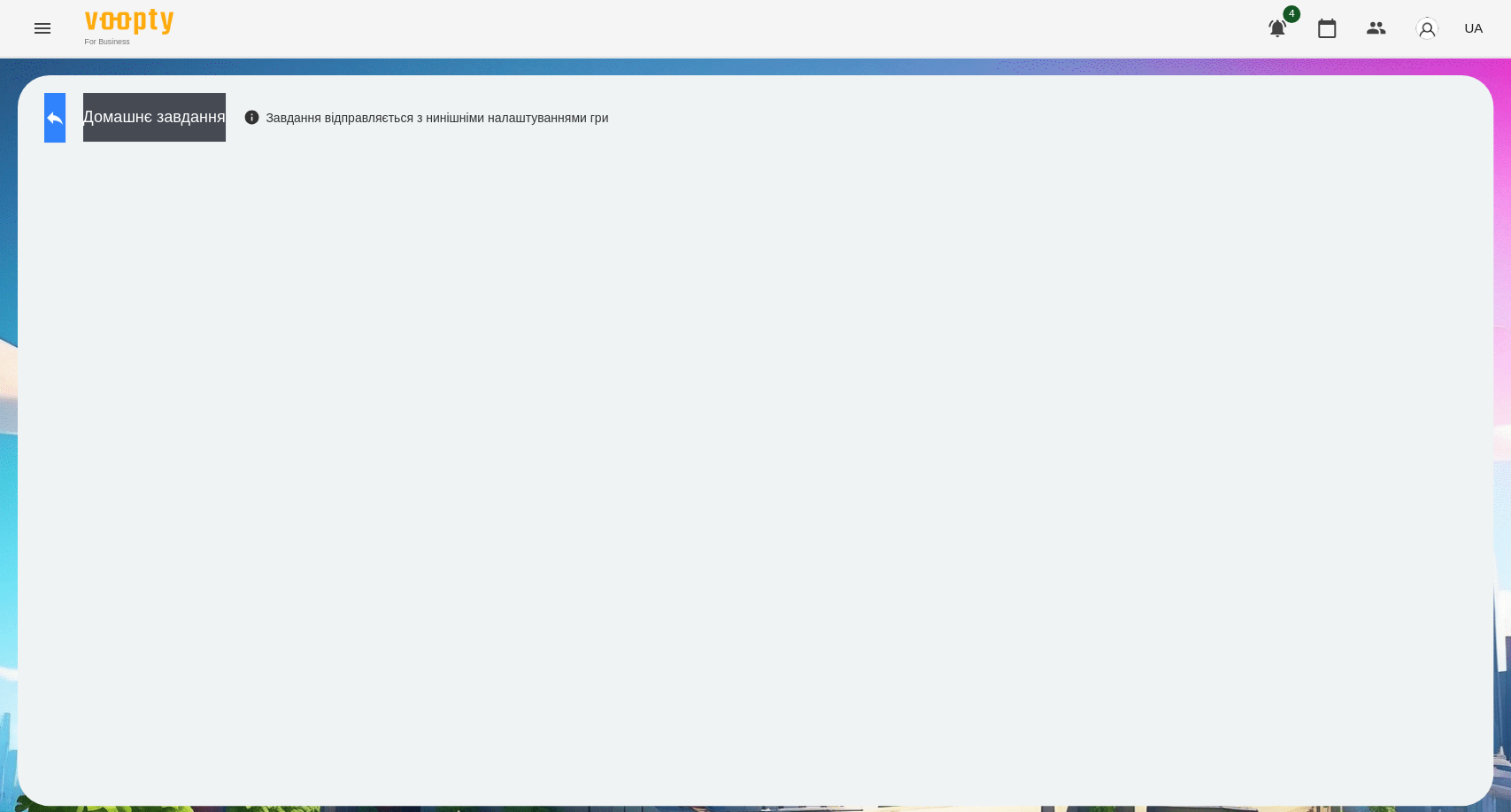
click at [66, 115] on icon at bounding box center [54, 117] width 21 height 21
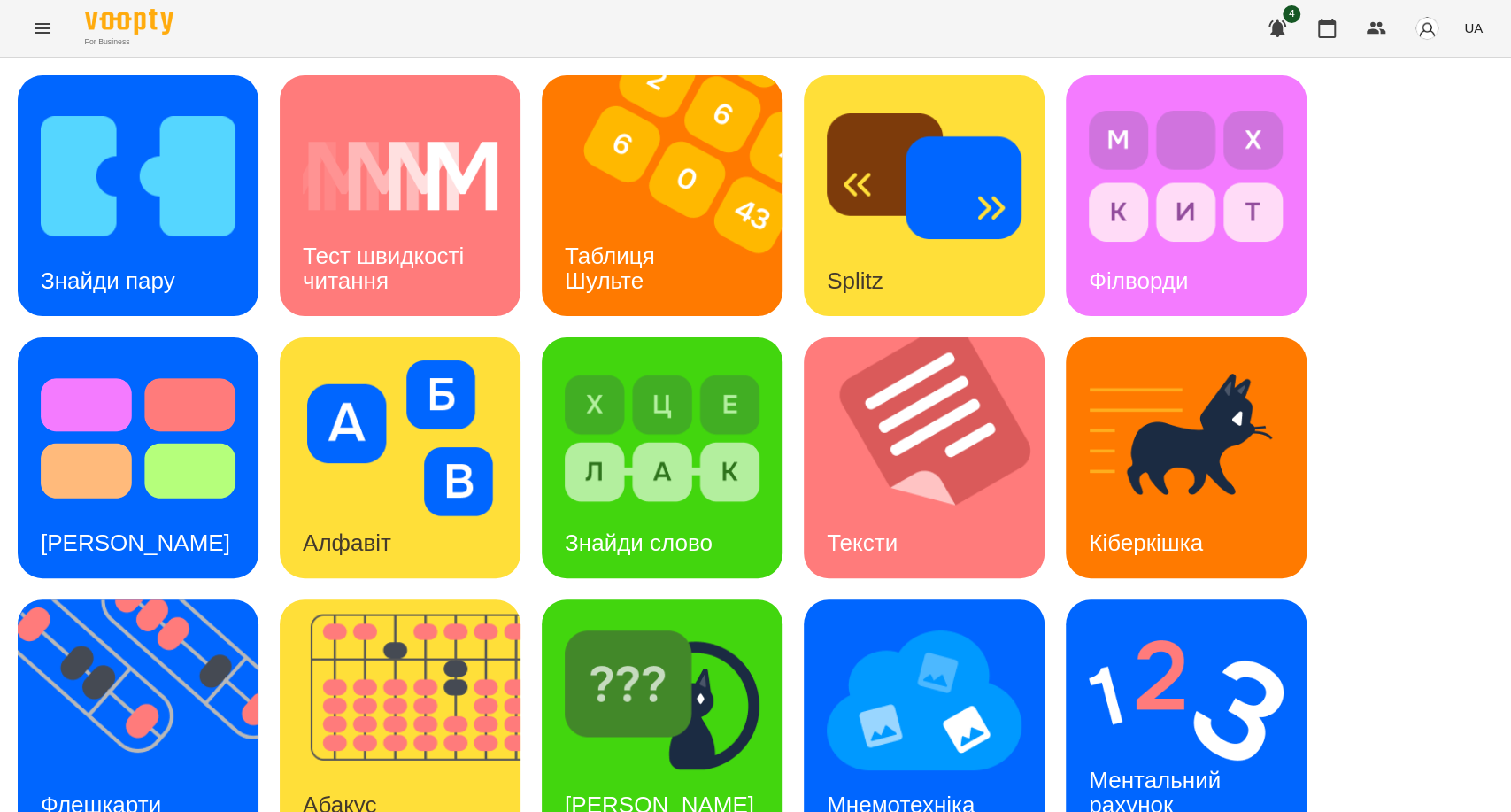
click at [41, 40] on button "Menu" at bounding box center [42, 28] width 43 height 43
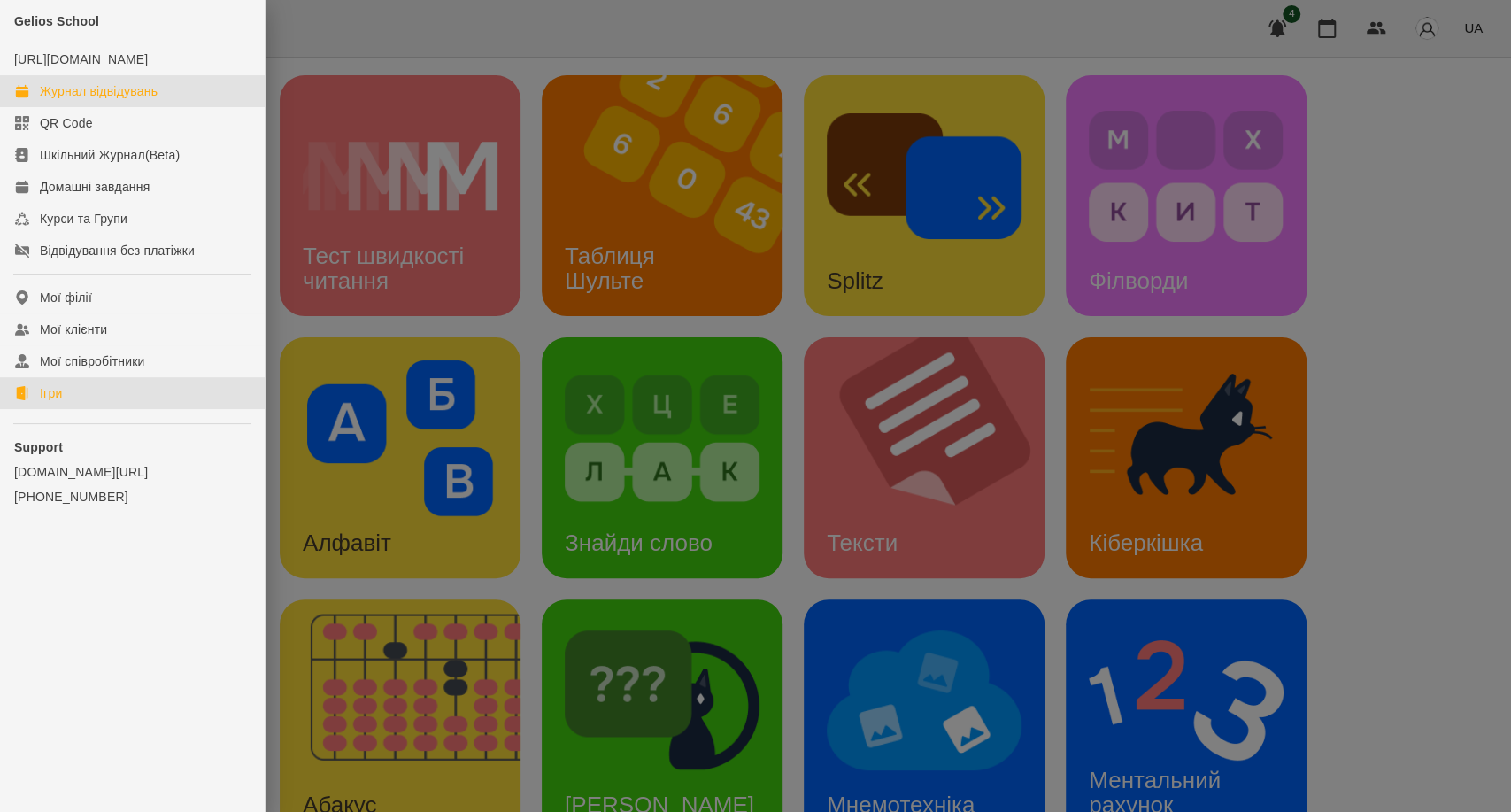
click at [70, 100] on div "Журнал відвідувань" at bounding box center [98, 91] width 117 height 18
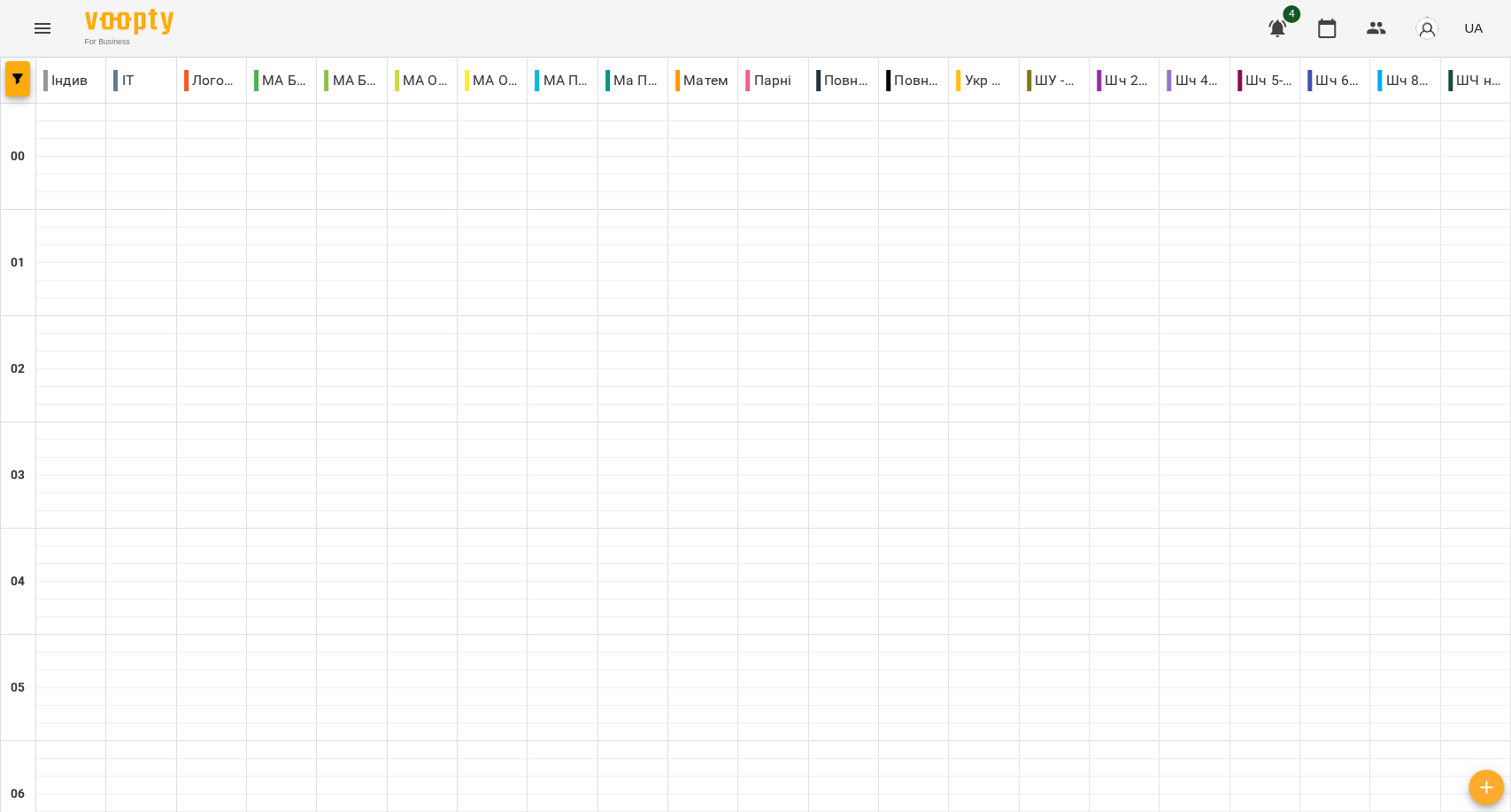
type input "**********"
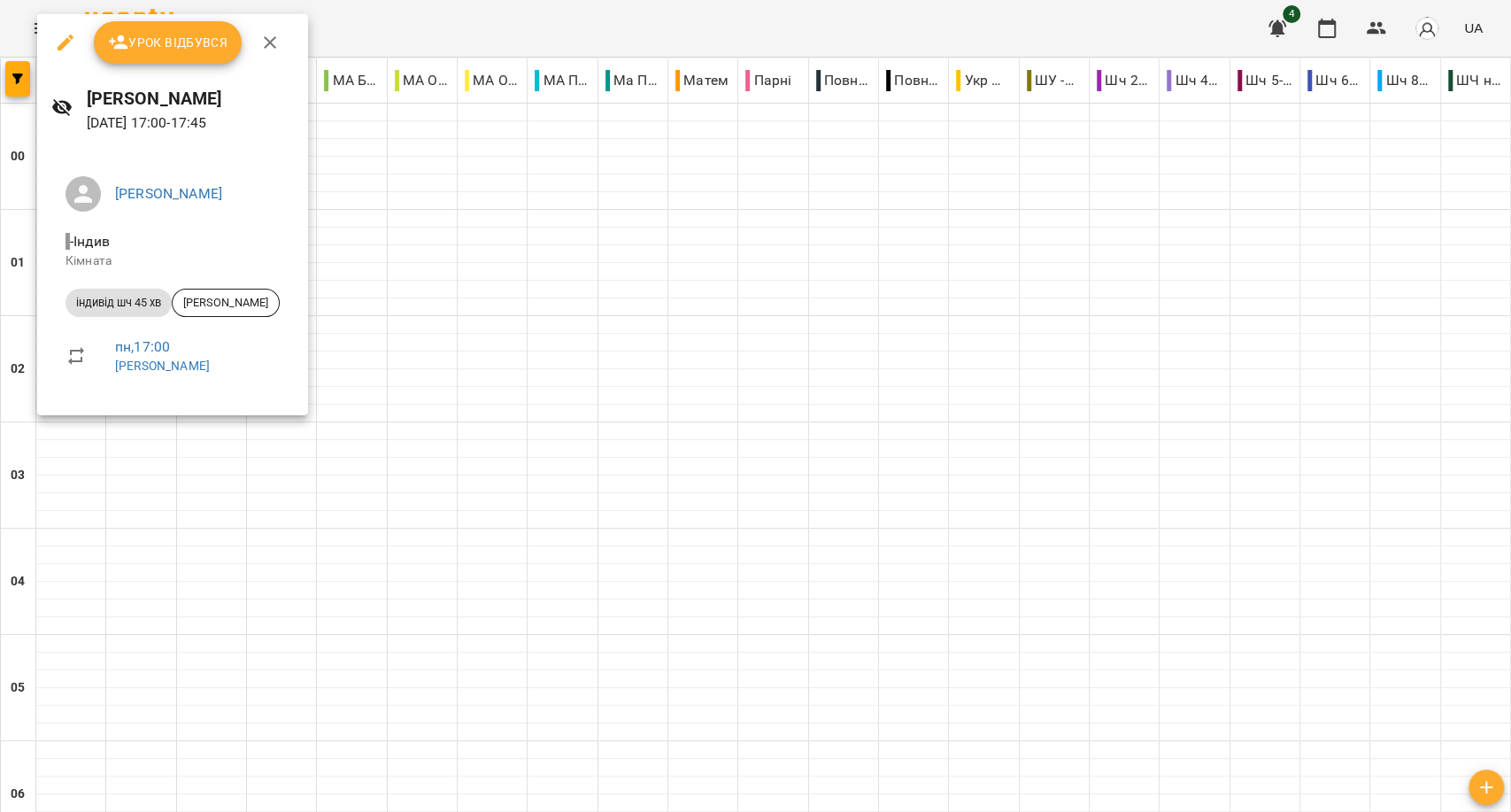
click at [642, 778] on div at bounding box center [755, 406] width 1511 height 812
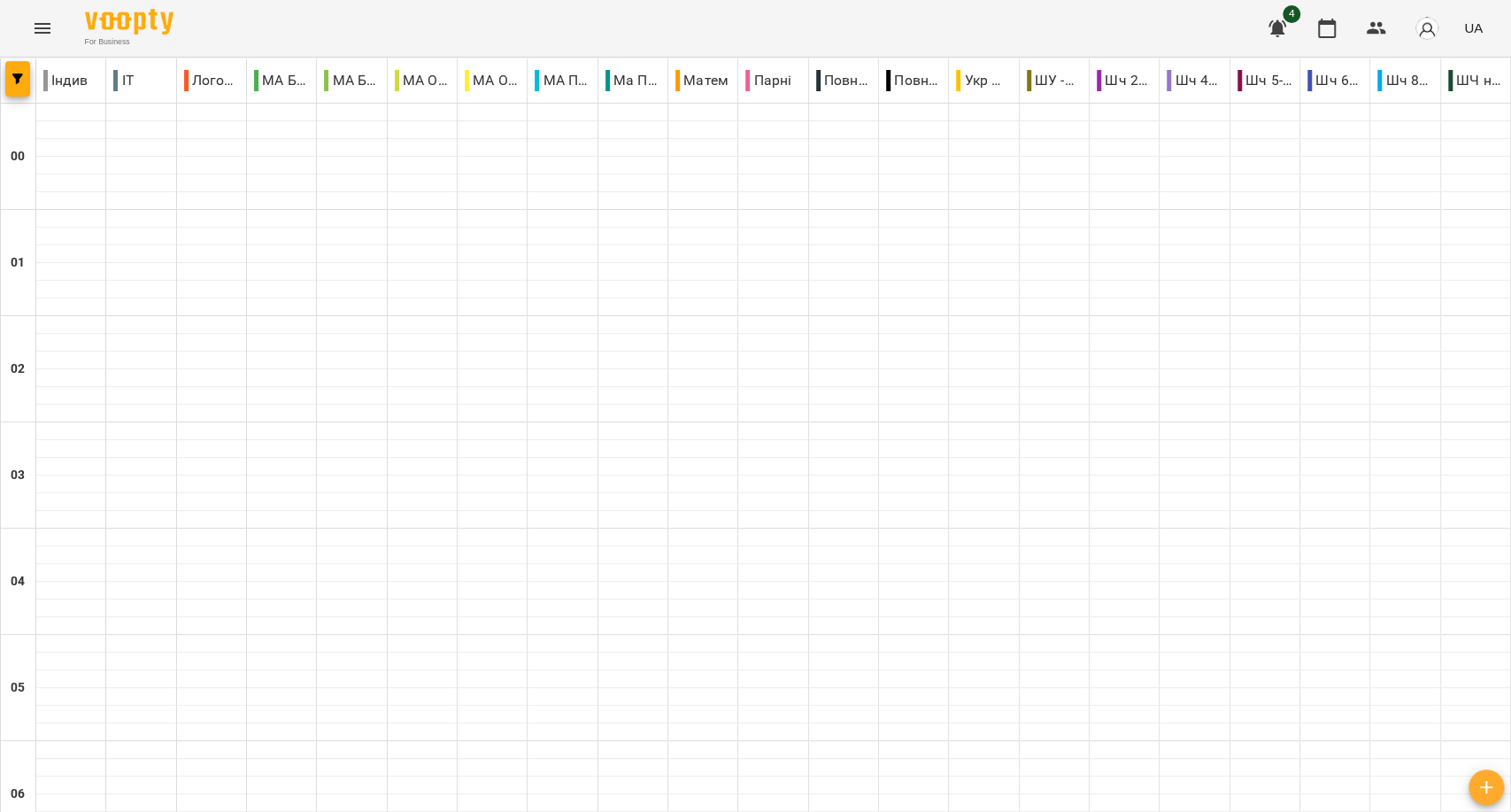
type input "**********"
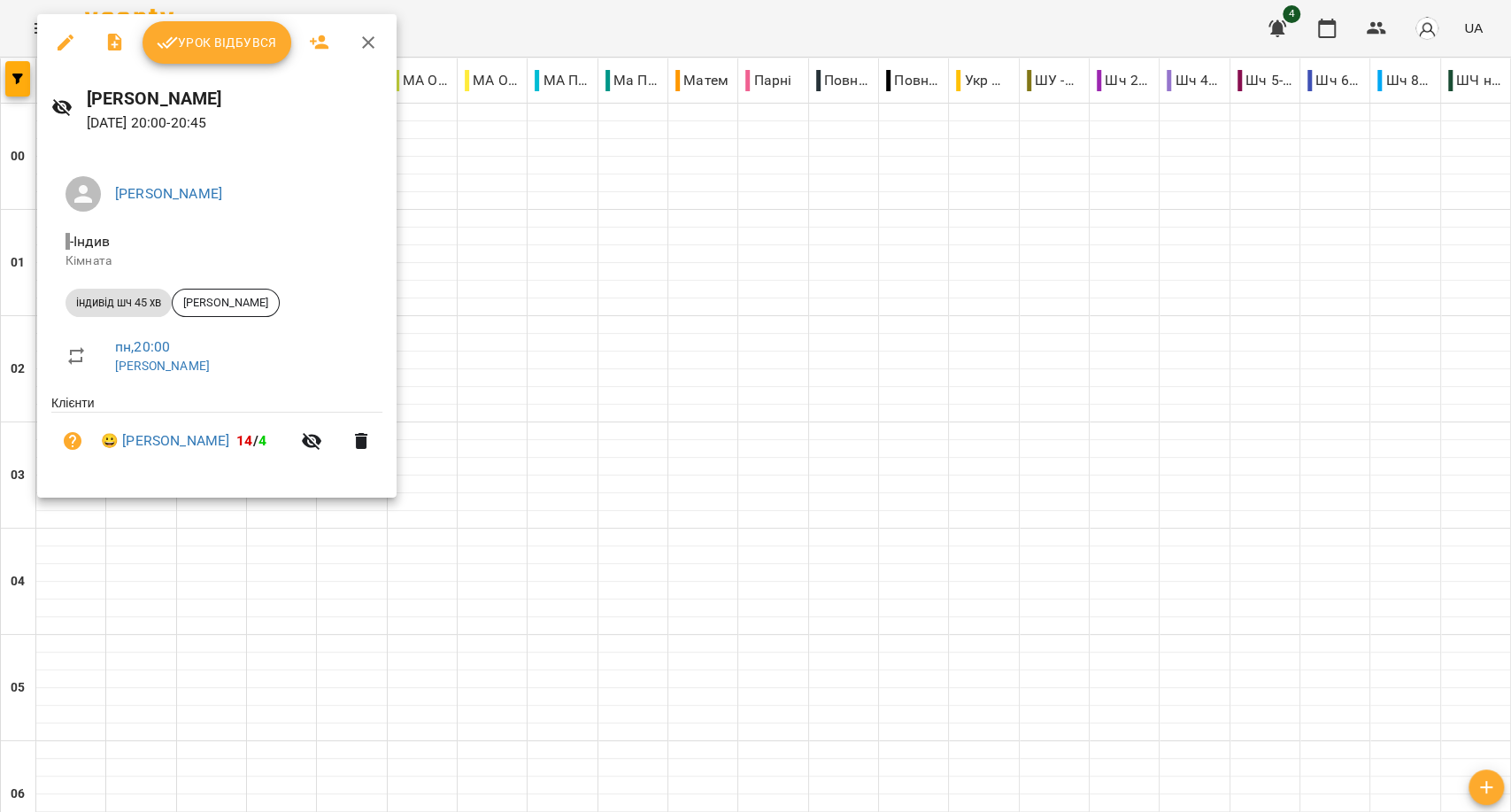
click at [215, 52] on span "Урок відбувся" at bounding box center [217, 42] width 120 height 21
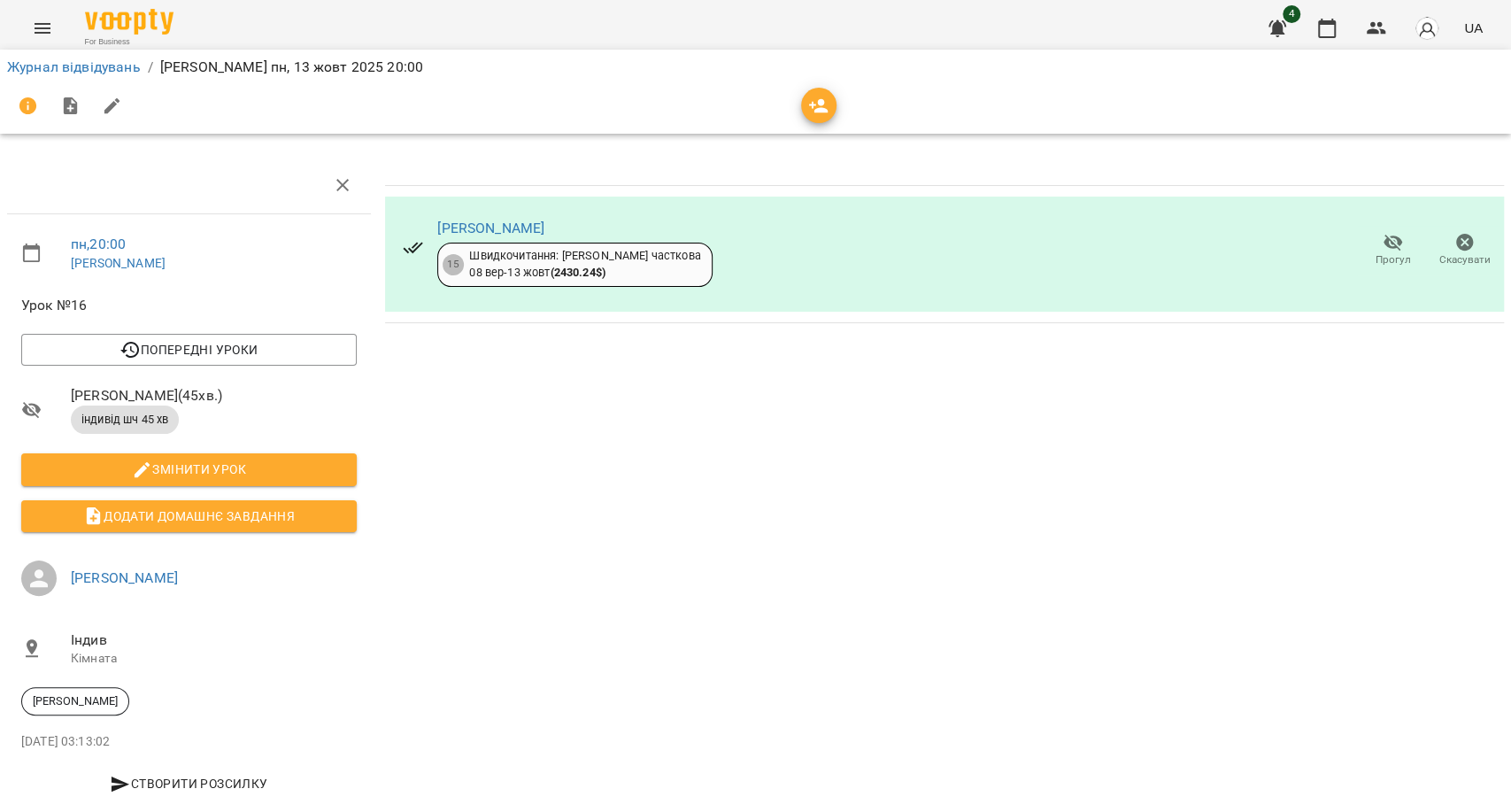
scroll to position [31, 0]
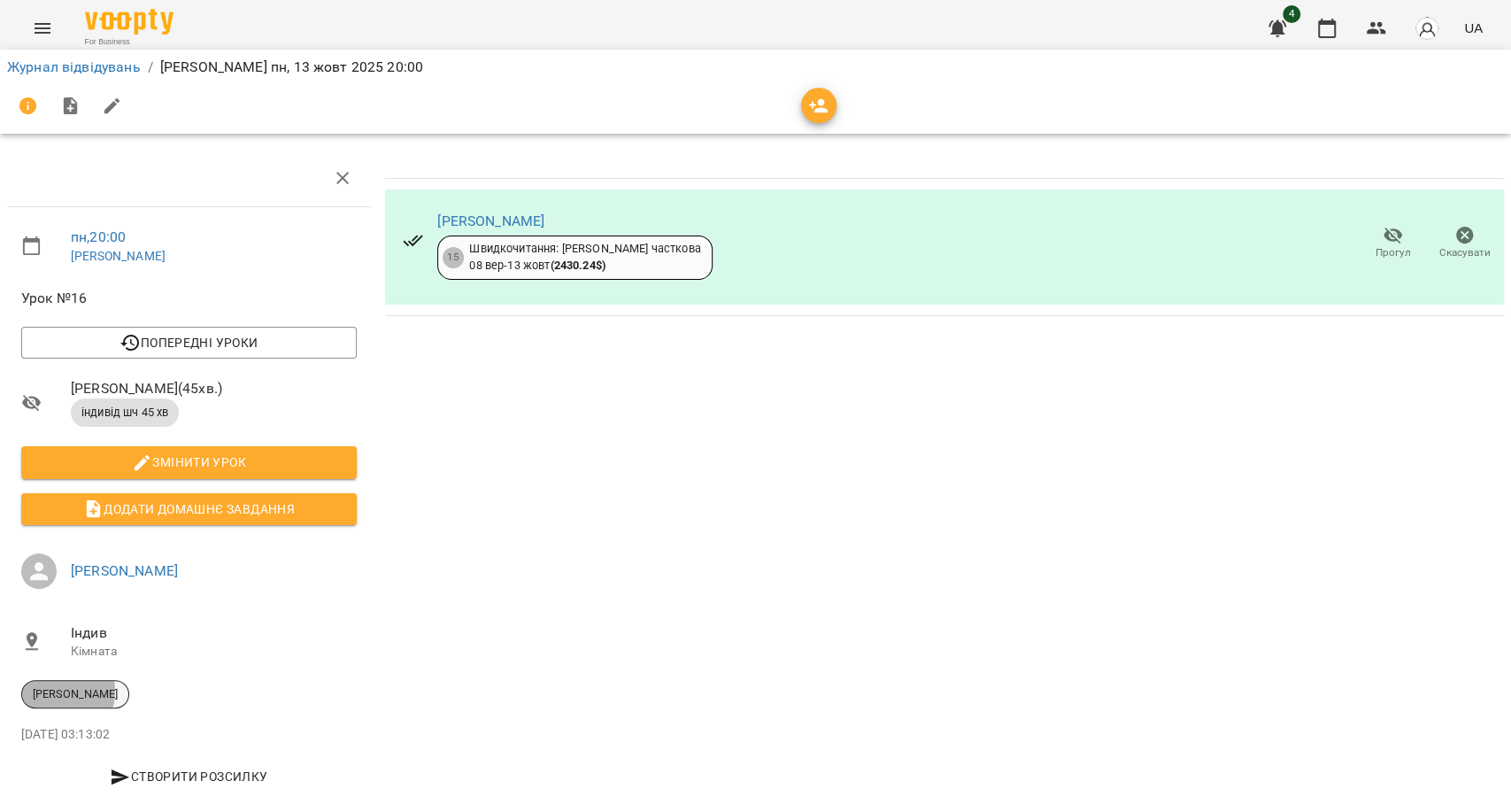
click at [53, 686] on span "[PERSON_NAME]" at bounding box center [74, 694] width 106 height 16
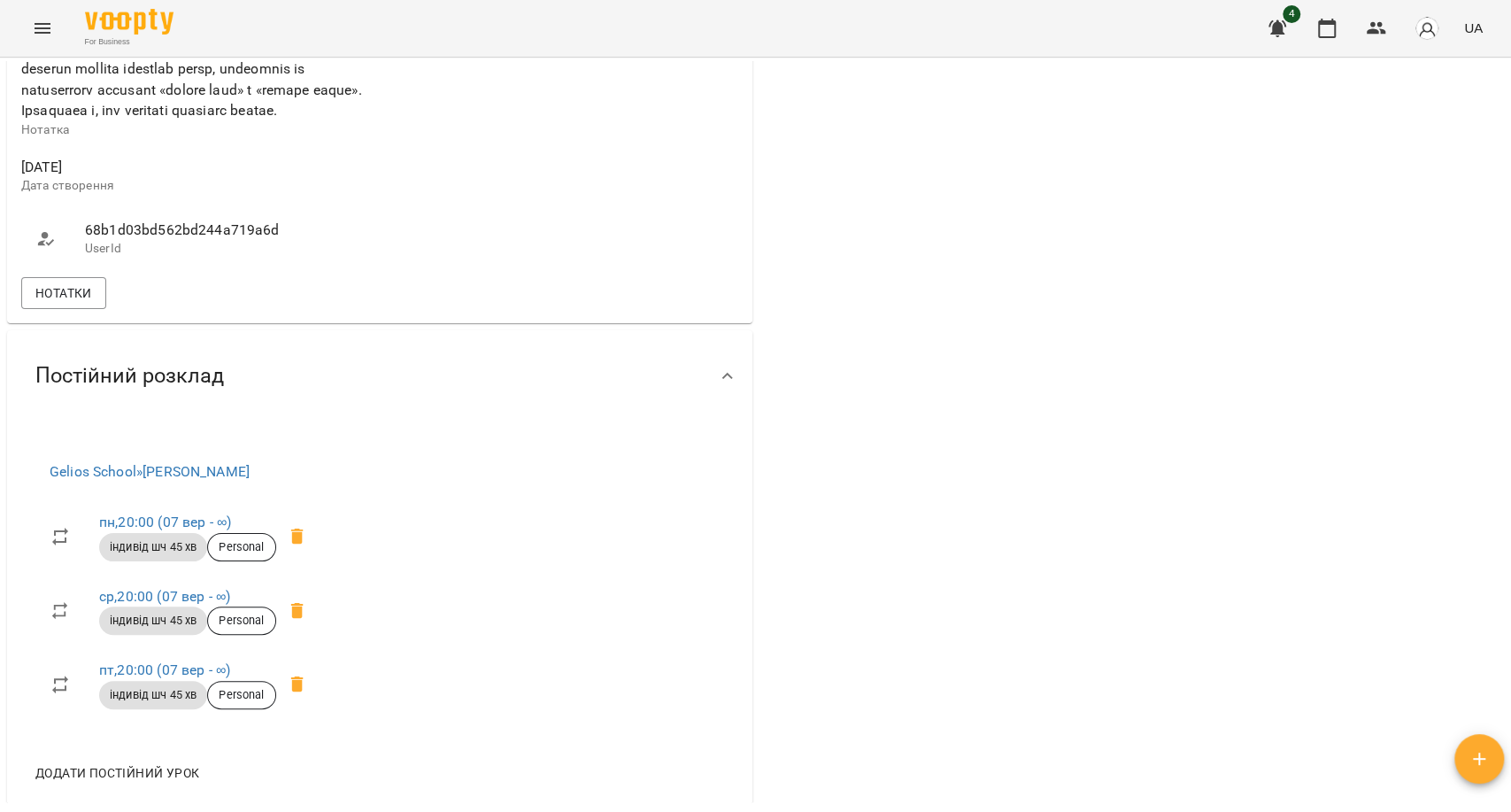
scroll to position [1039, 0]
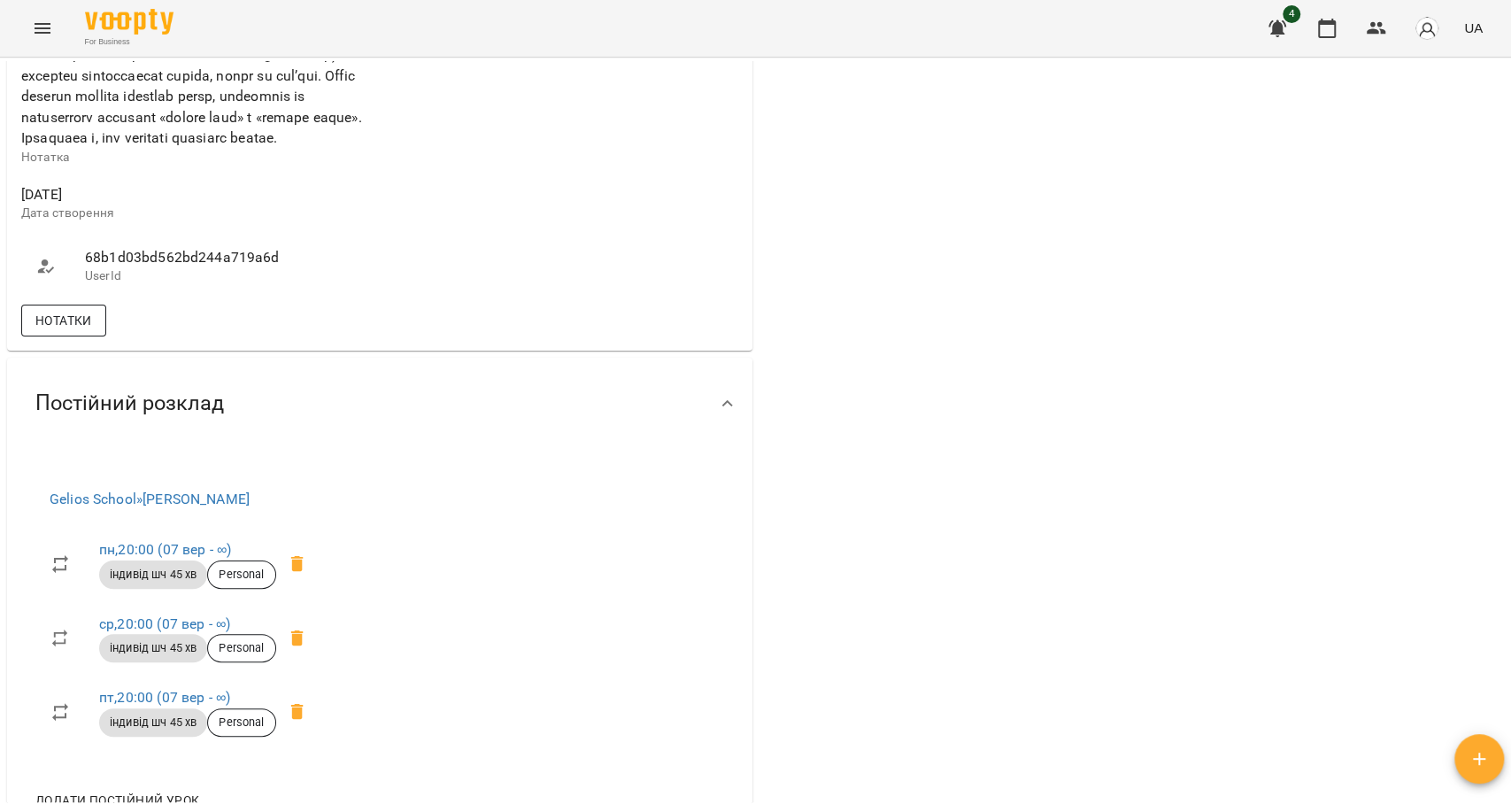
click at [84, 331] on span "Нотатки" at bounding box center [63, 321] width 56 height 21
